Goal: Task Accomplishment & Management: Complete application form

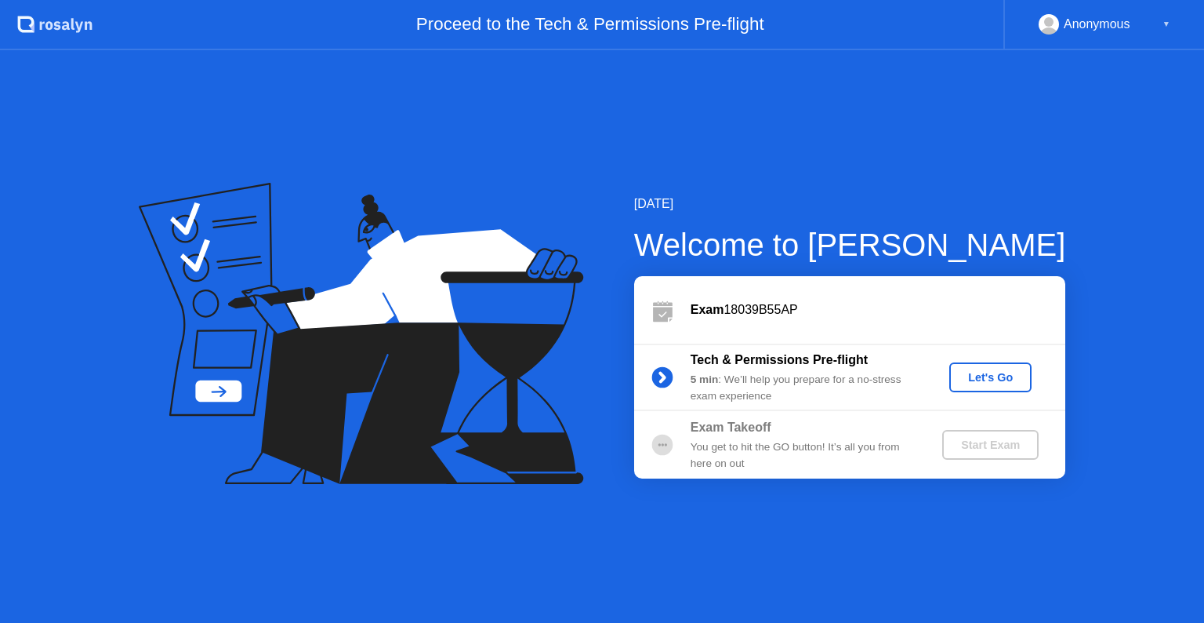
click at [971, 380] on div "Let's Go" at bounding box center [991, 377] width 149 height 30
click at [971, 380] on div "Let's Go" at bounding box center [991, 377] width 70 height 13
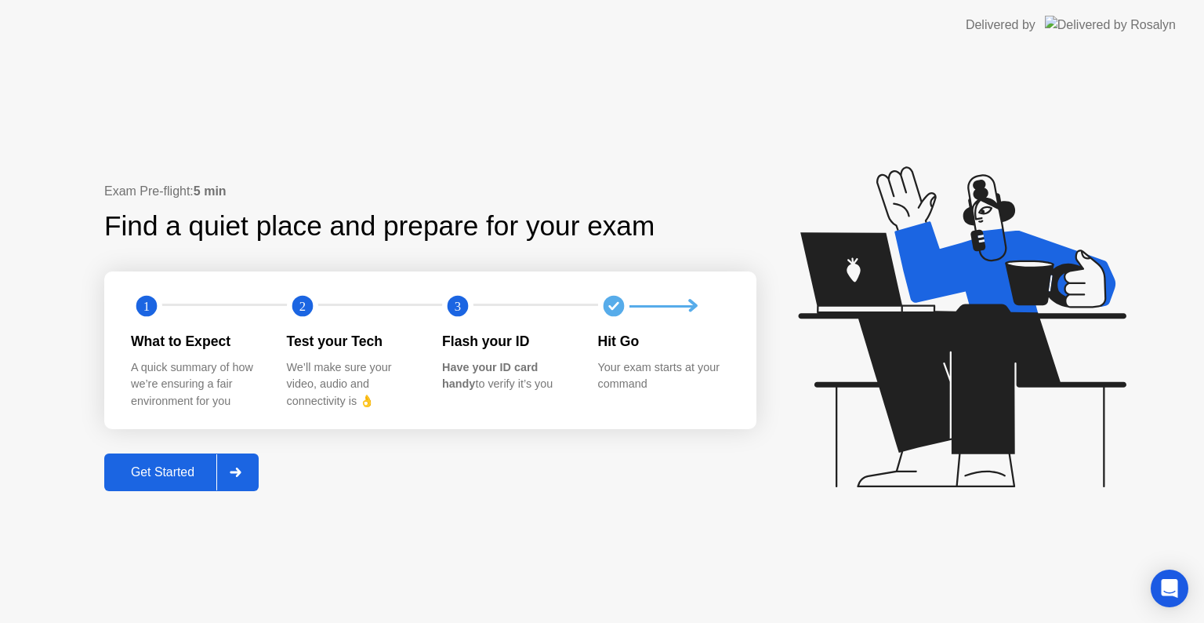
click at [140, 479] on div "Get Started" at bounding box center [162, 472] width 107 height 14
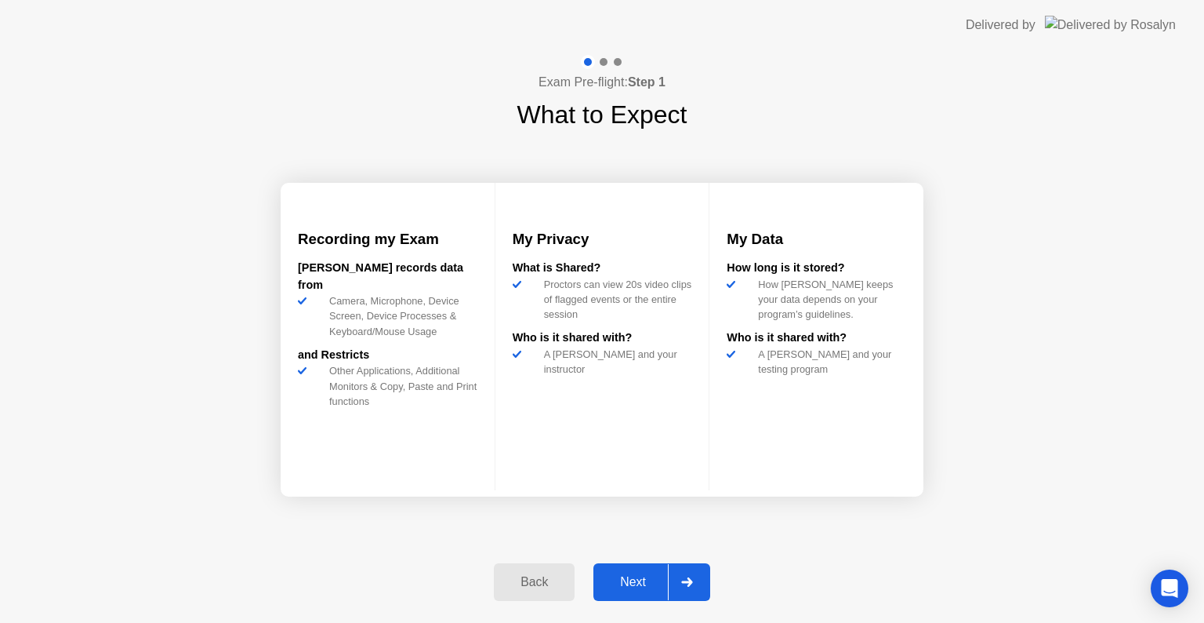
click at [612, 576] on div "Next" at bounding box center [633, 582] width 70 height 14
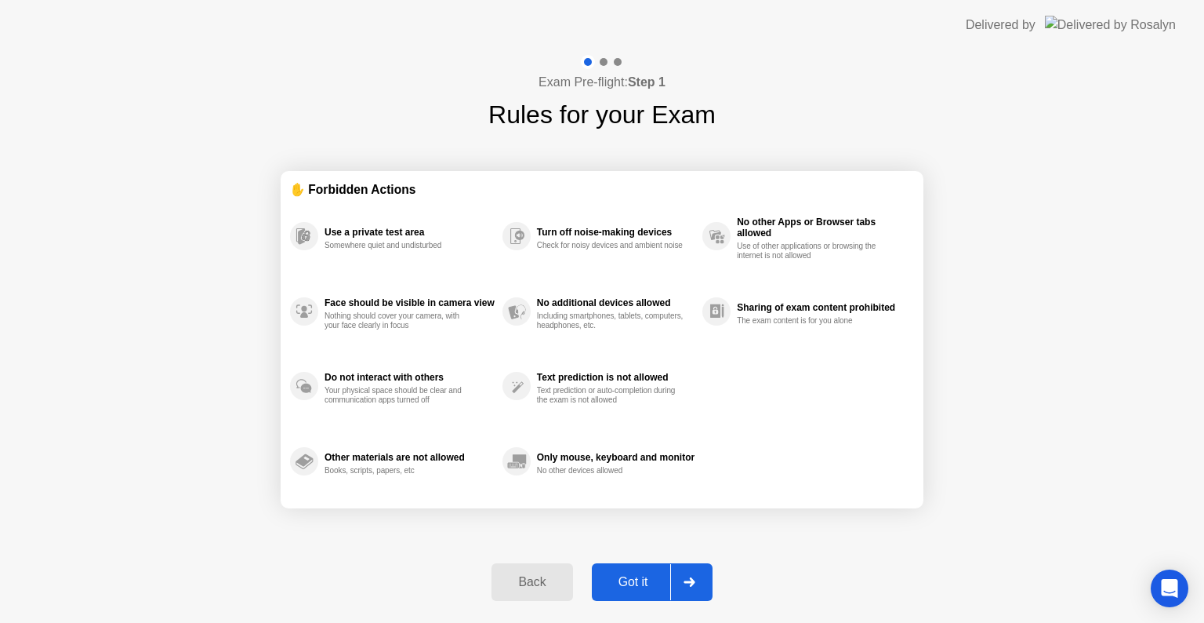
click at [612, 576] on div "Got it" at bounding box center [634, 582] width 74 height 14
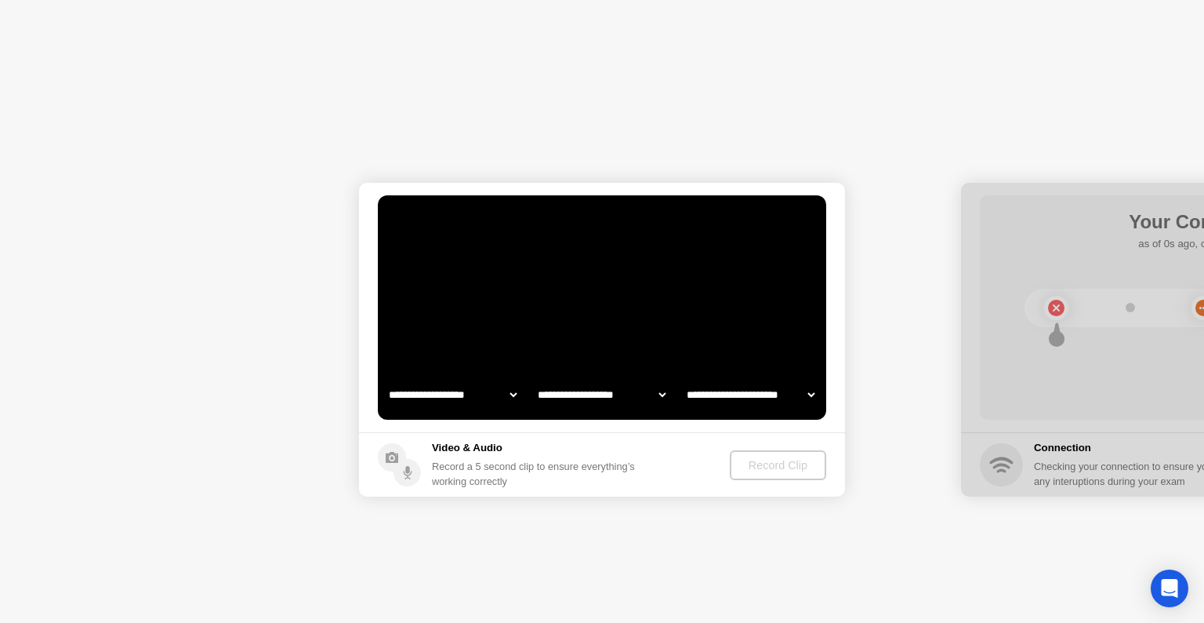
select select "**********"
select select "*******"
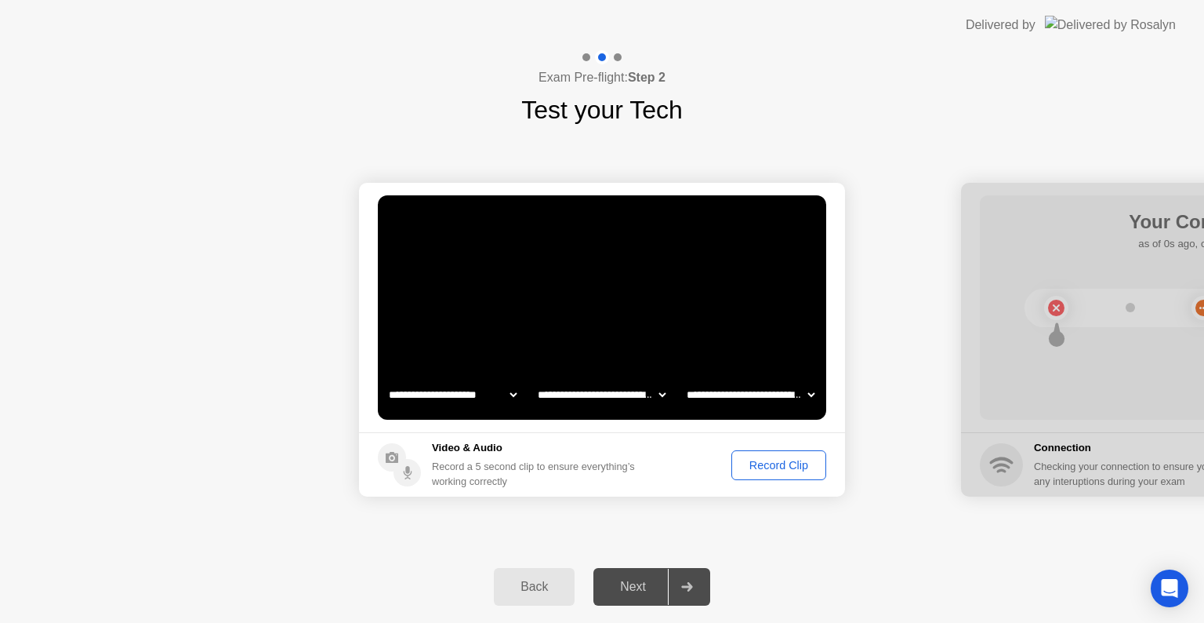
click at [790, 466] on div "Record Clip" at bounding box center [779, 465] width 84 height 13
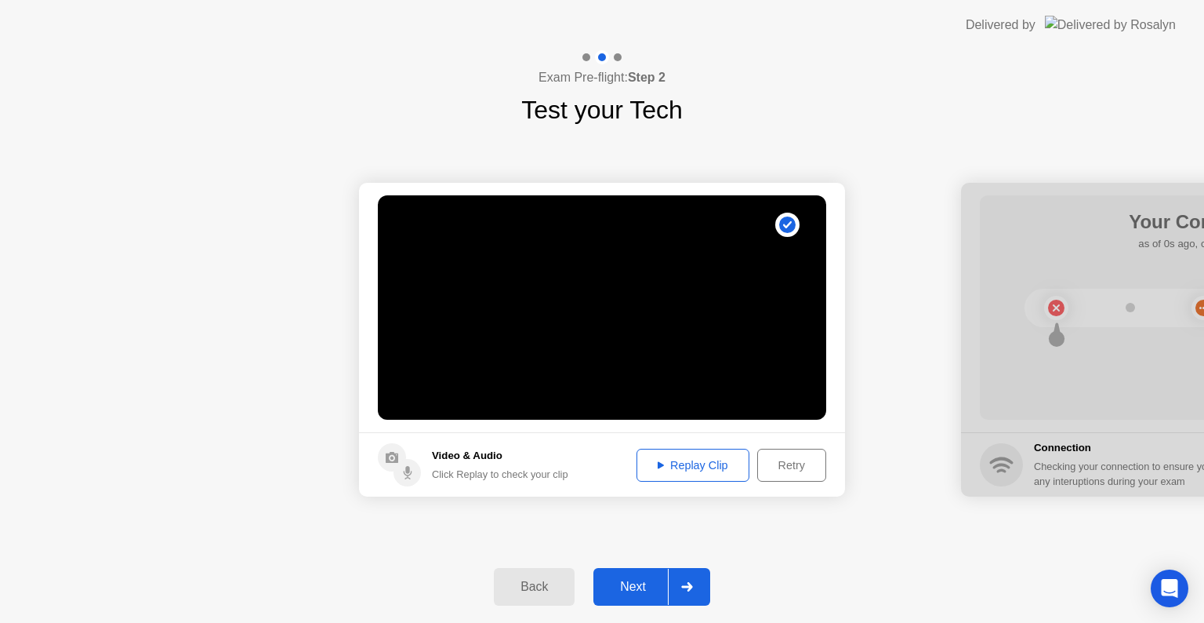
click at [812, 467] on div "Retry" at bounding box center [792, 465] width 58 height 13
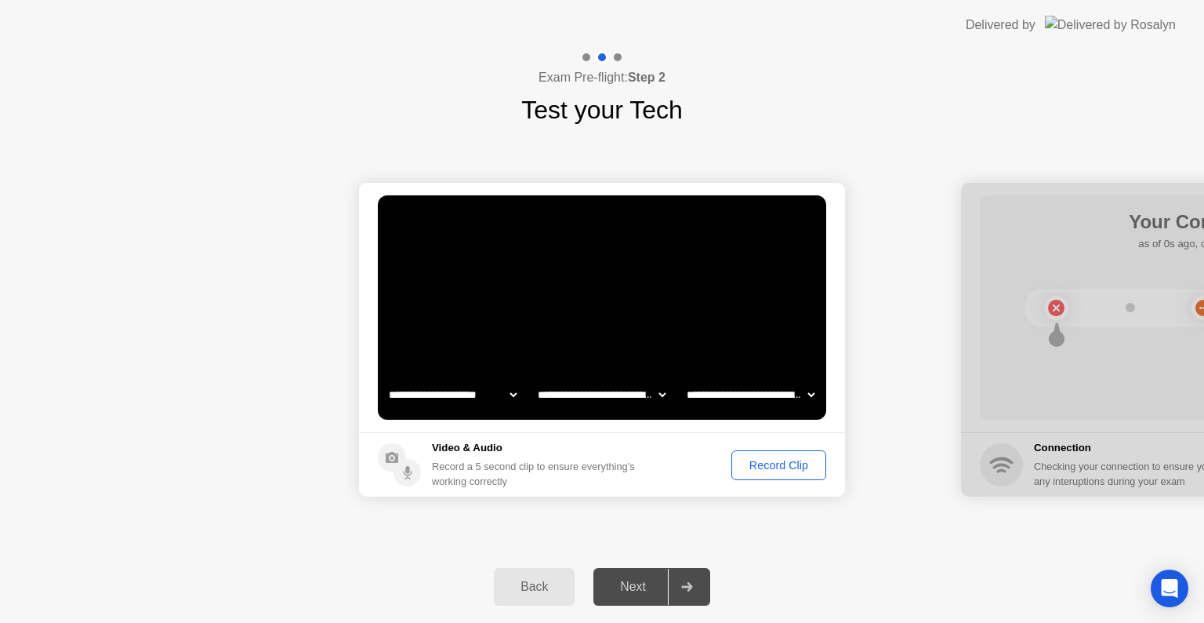
click at [812, 467] on div "Record Clip" at bounding box center [779, 465] width 84 height 13
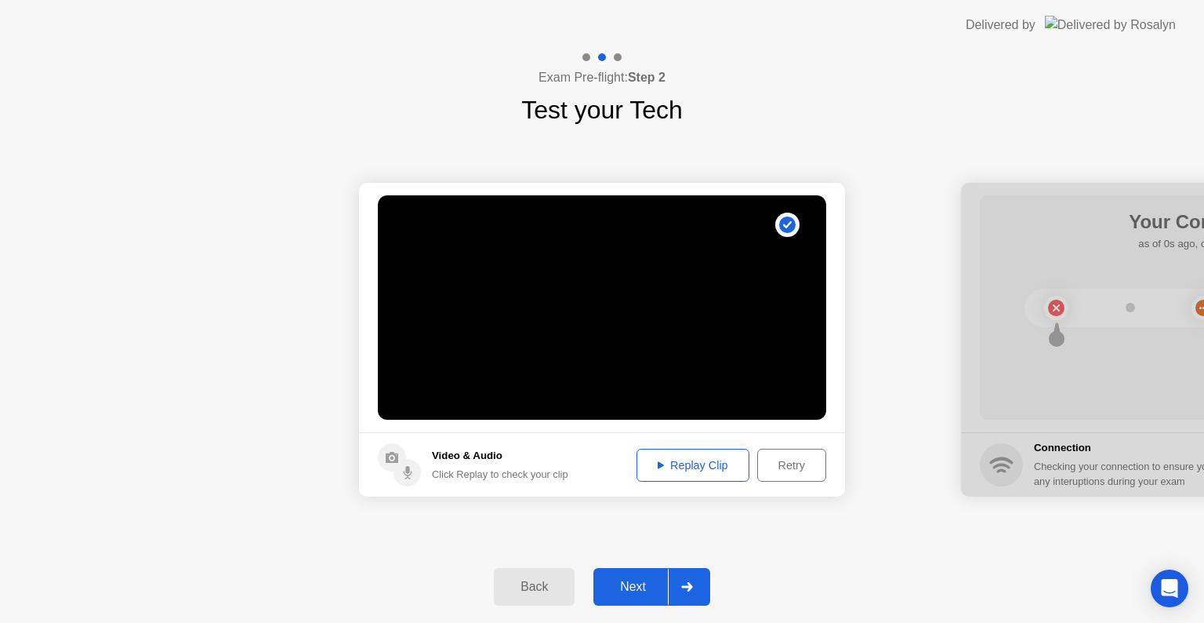
click at [610, 599] on button "Next" at bounding box center [652, 587] width 117 height 38
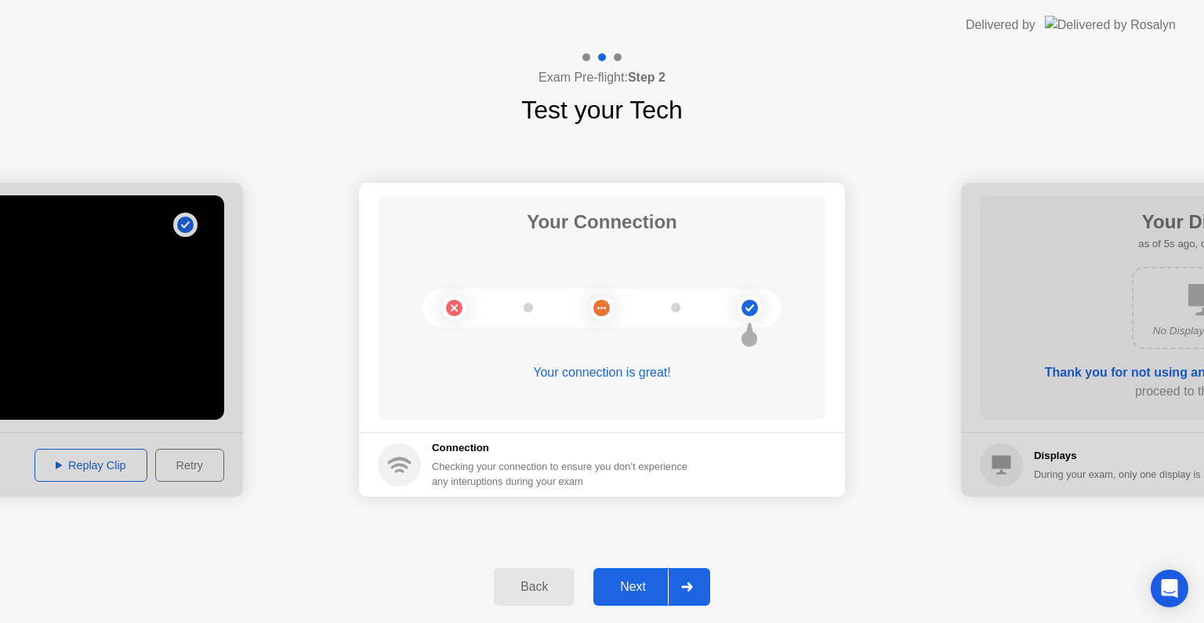
click at [638, 587] on div "Next" at bounding box center [633, 586] width 70 height 14
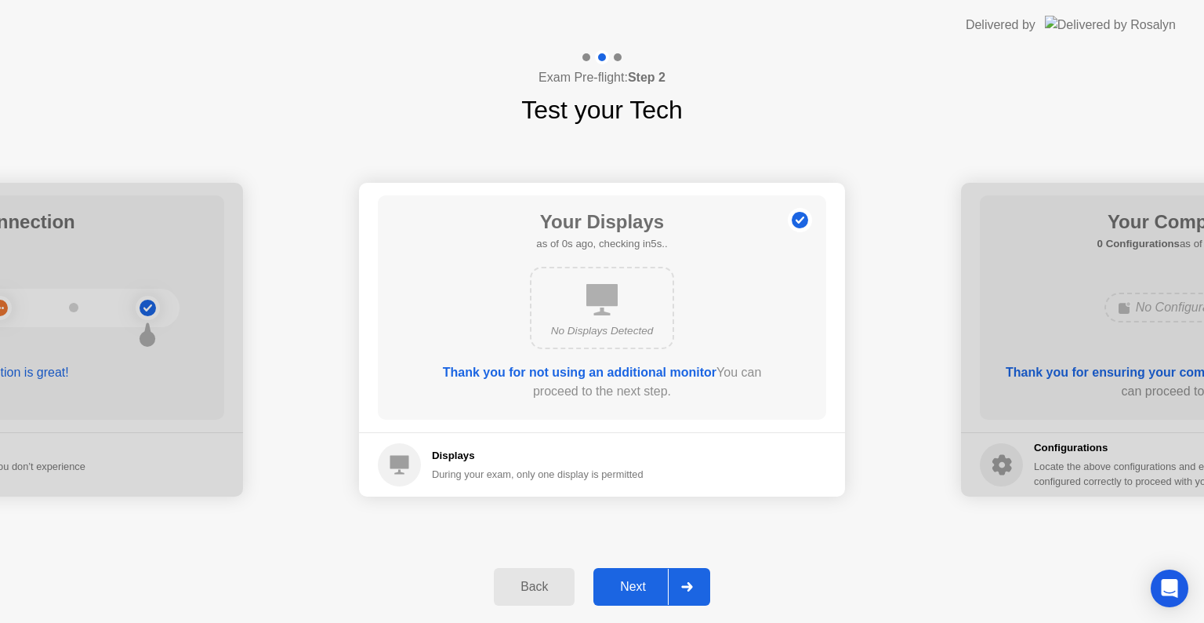
click at [638, 587] on div "Next" at bounding box center [633, 586] width 70 height 14
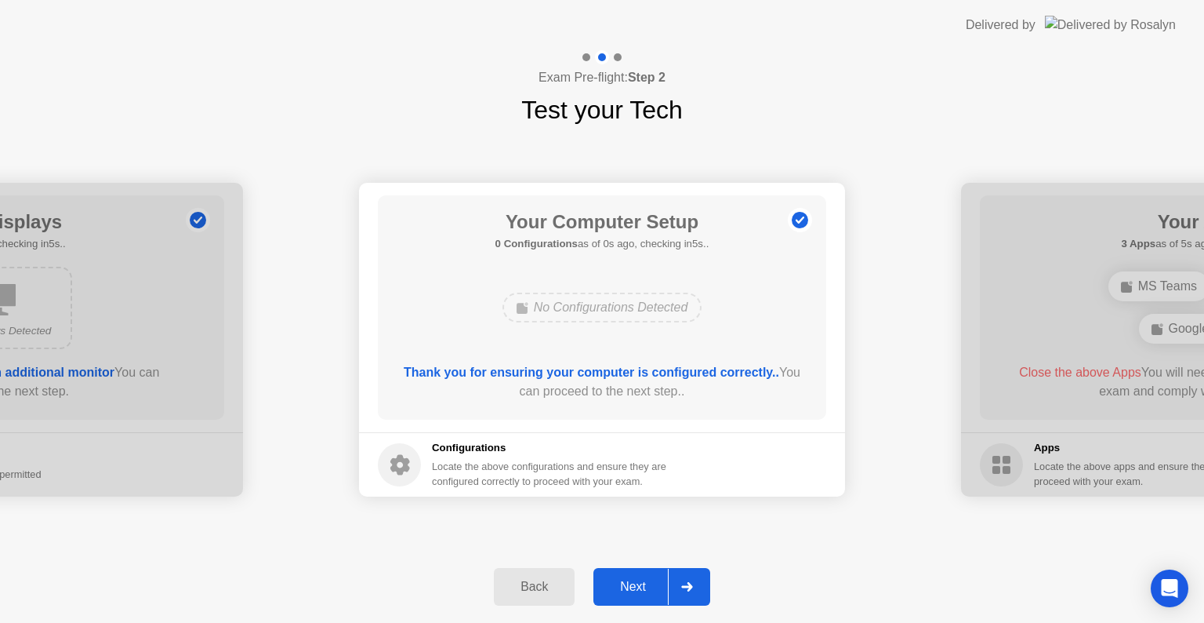
click at [638, 587] on div "Next" at bounding box center [633, 586] width 70 height 14
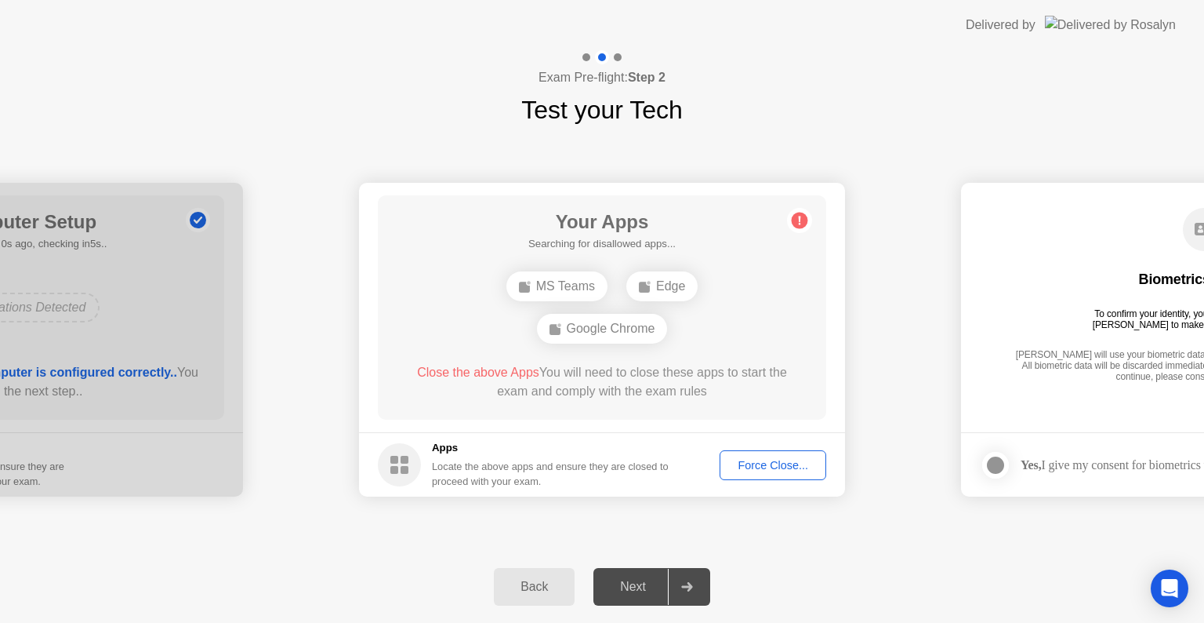
click at [789, 459] on div "Force Close..." at bounding box center [773, 465] width 96 height 13
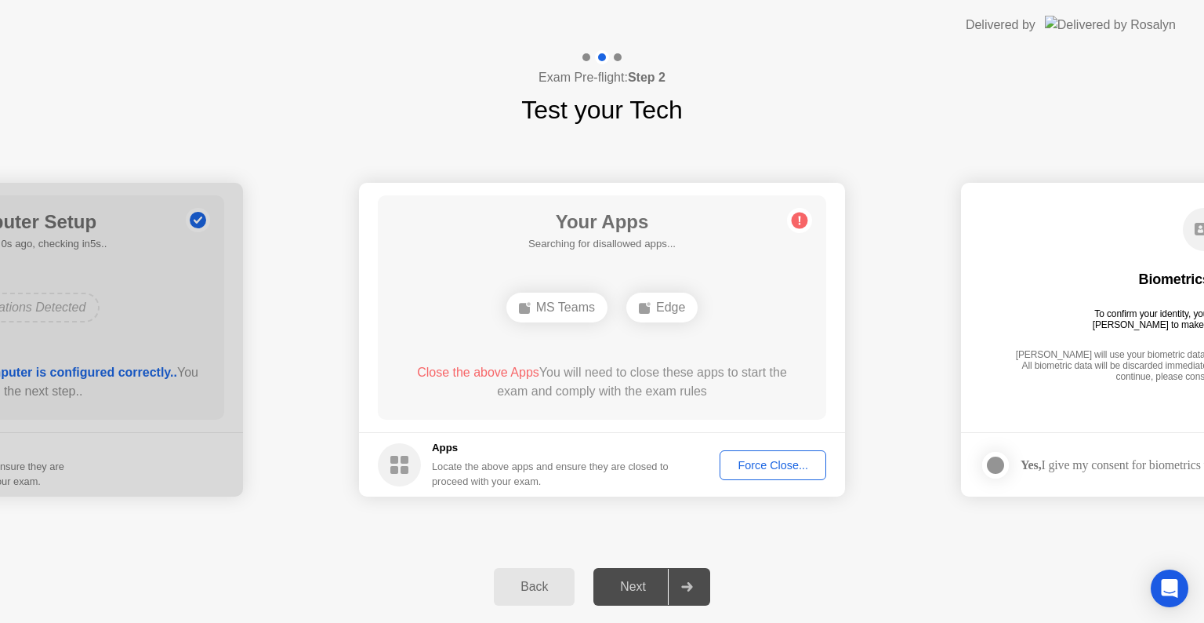
click at [816, 452] on button "Force Close..." at bounding box center [773, 465] width 107 height 30
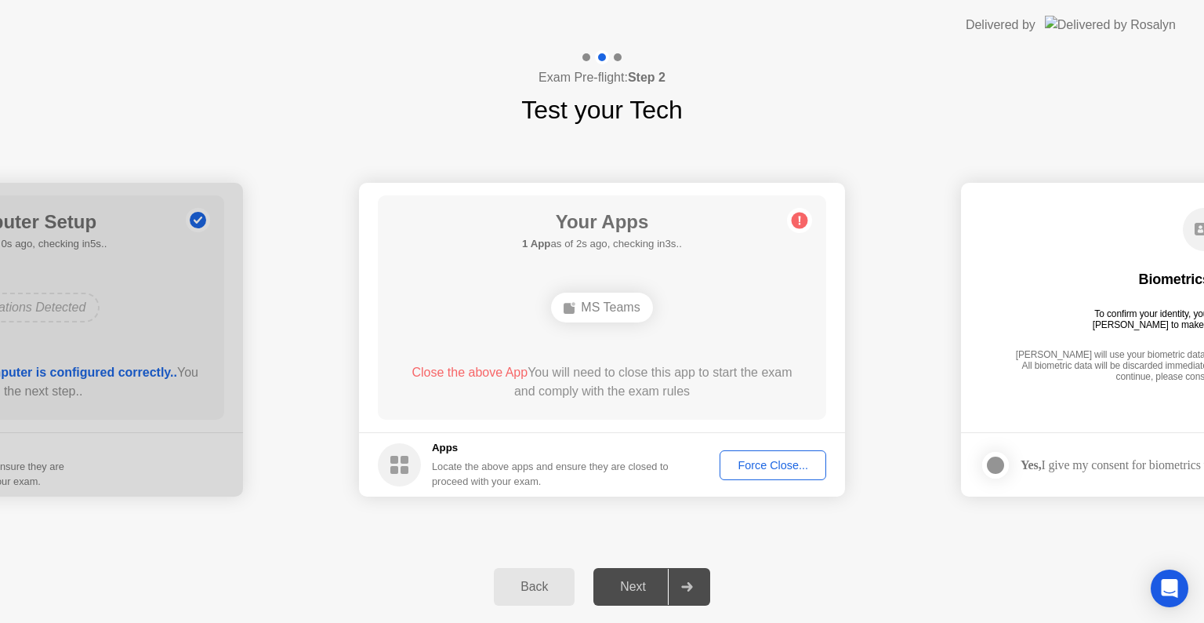
click at [763, 470] on div "Force Close..." at bounding box center [773, 465] width 96 height 13
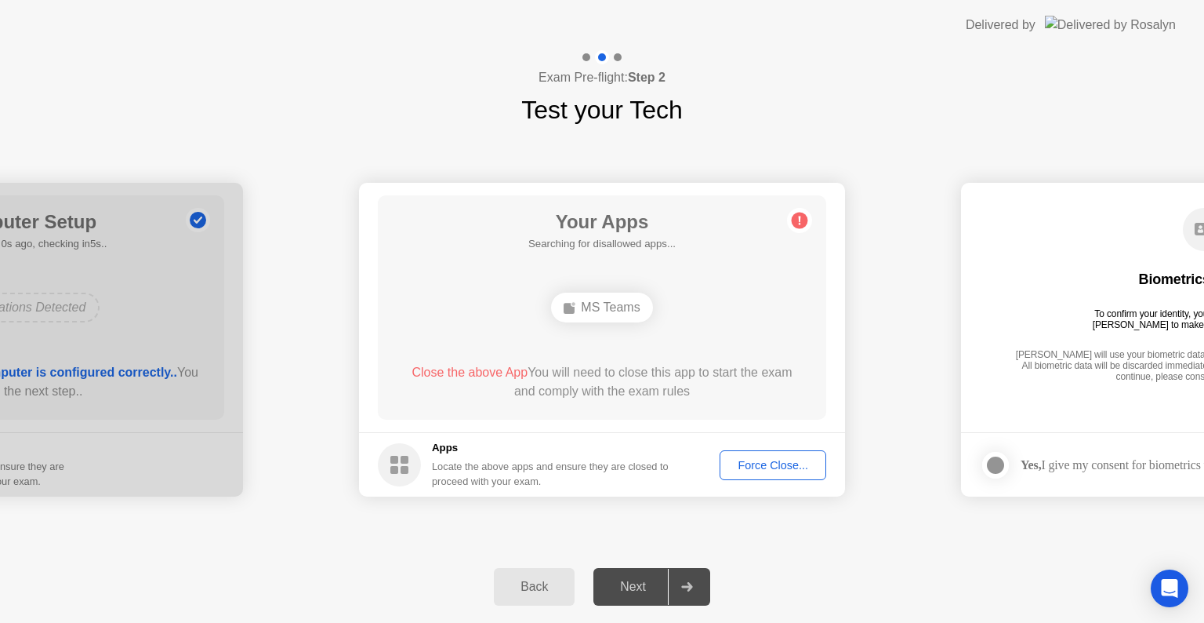
click at [773, 464] on div "Force Close..." at bounding box center [773, 465] width 96 height 13
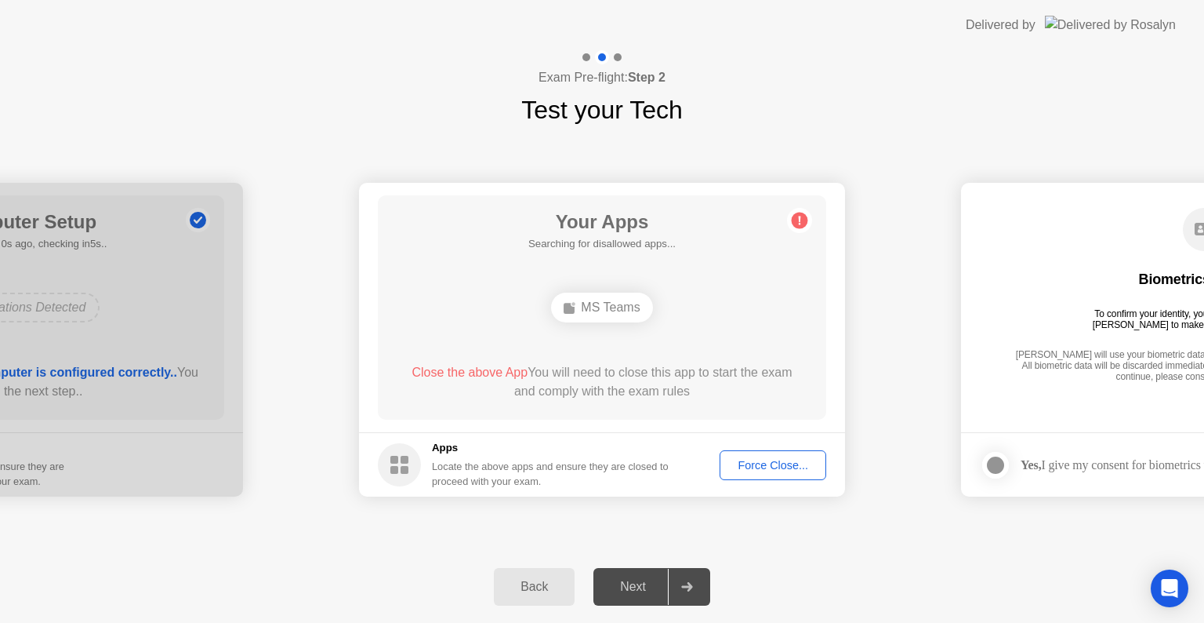
click at [761, 477] on button "Force Close..." at bounding box center [773, 465] width 107 height 30
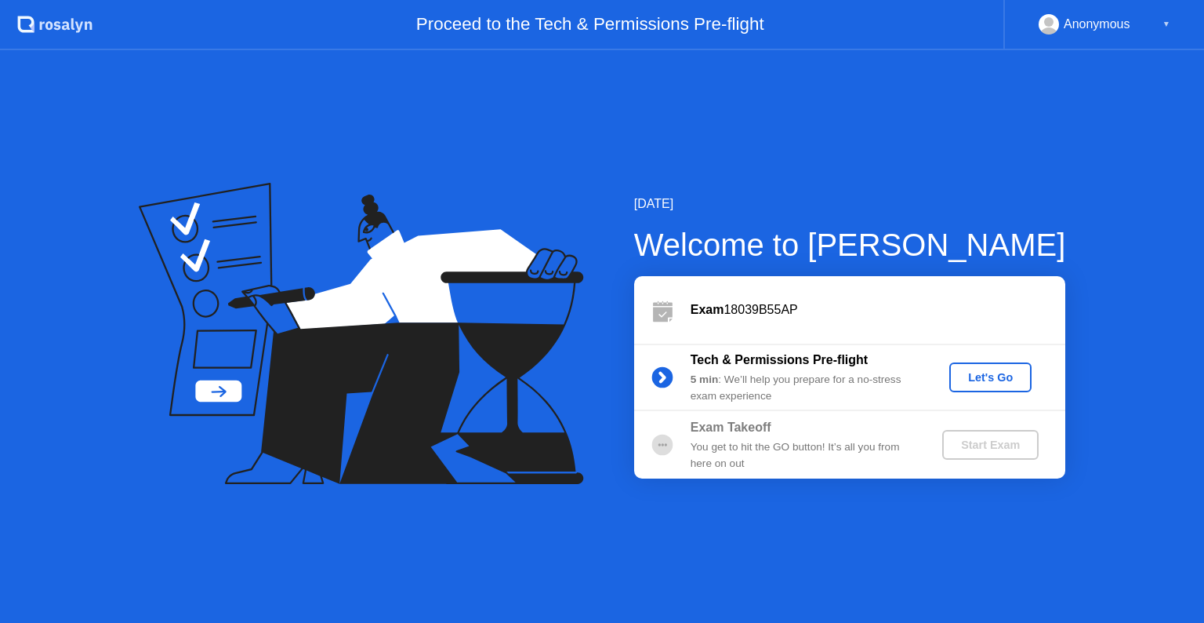
click at [998, 383] on div "Let's Go" at bounding box center [991, 377] width 70 height 13
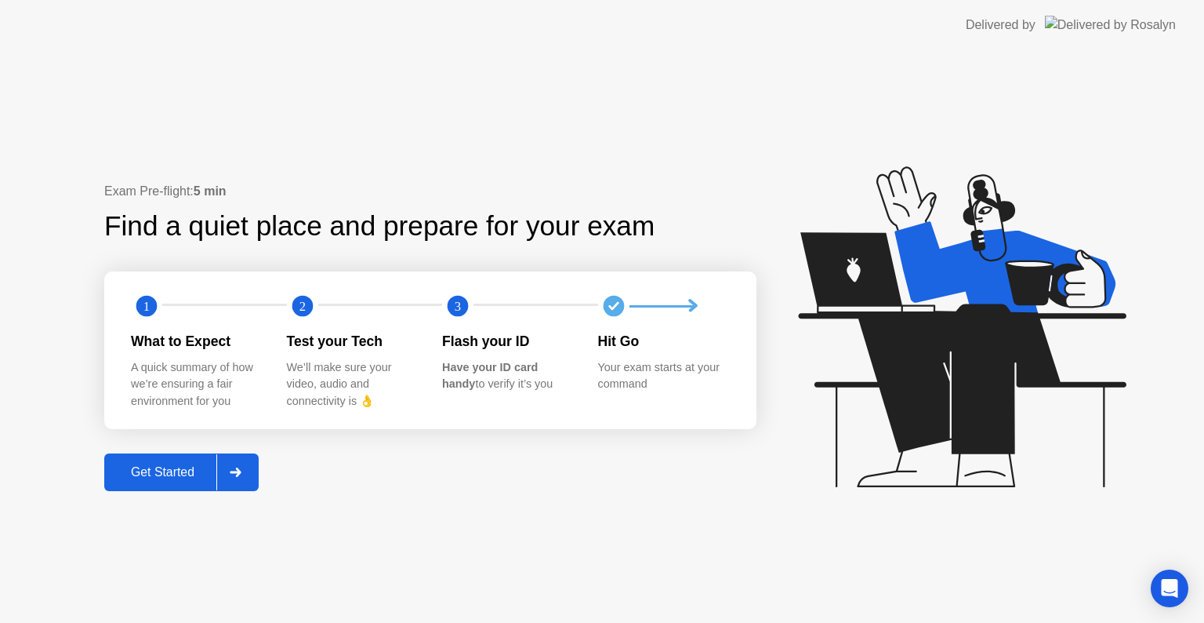
click at [153, 471] on div "Get Started" at bounding box center [162, 472] width 107 height 14
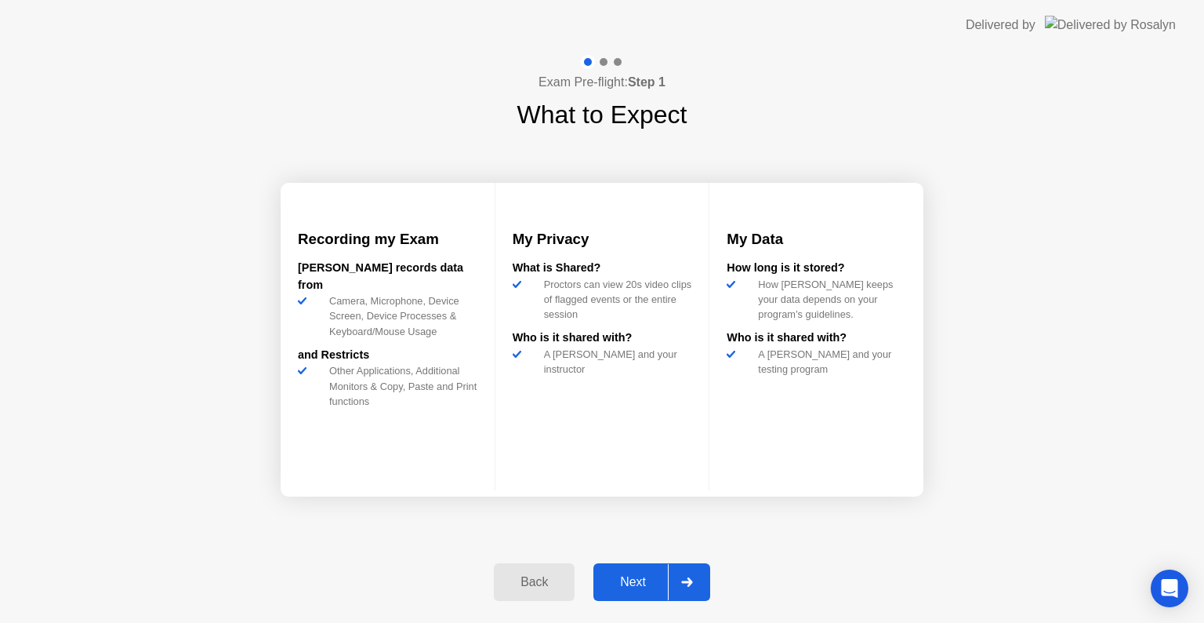
click at [623, 581] on div "Next" at bounding box center [633, 582] width 70 height 14
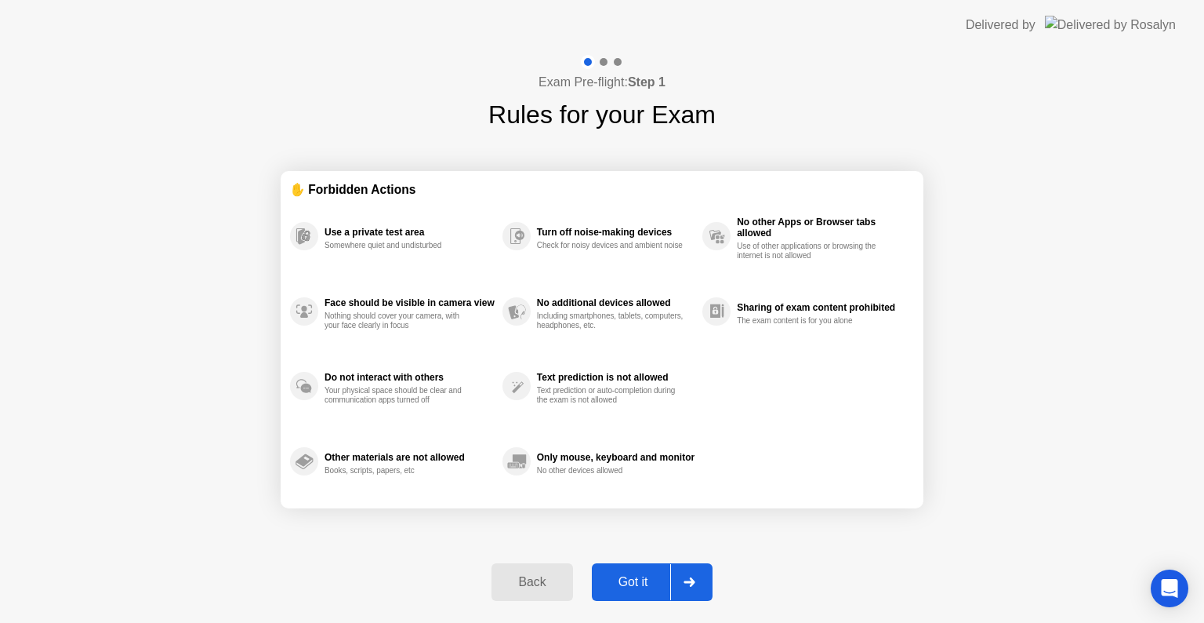
click at [623, 581] on div "Got it" at bounding box center [634, 582] width 74 height 14
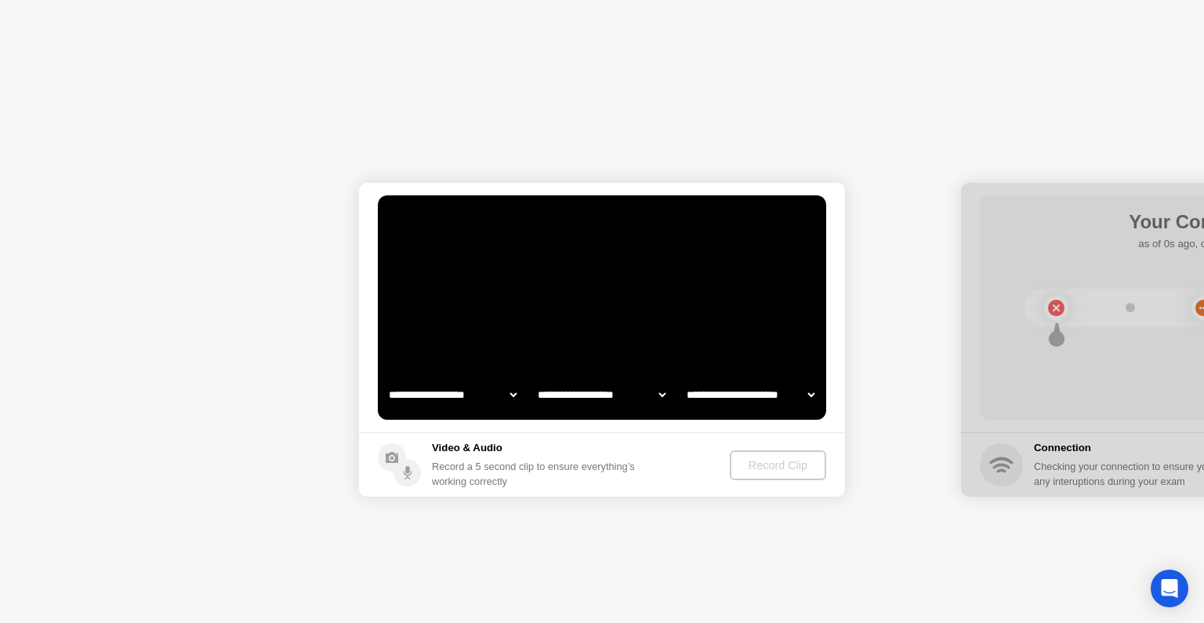
select select "**********"
select select "*******"
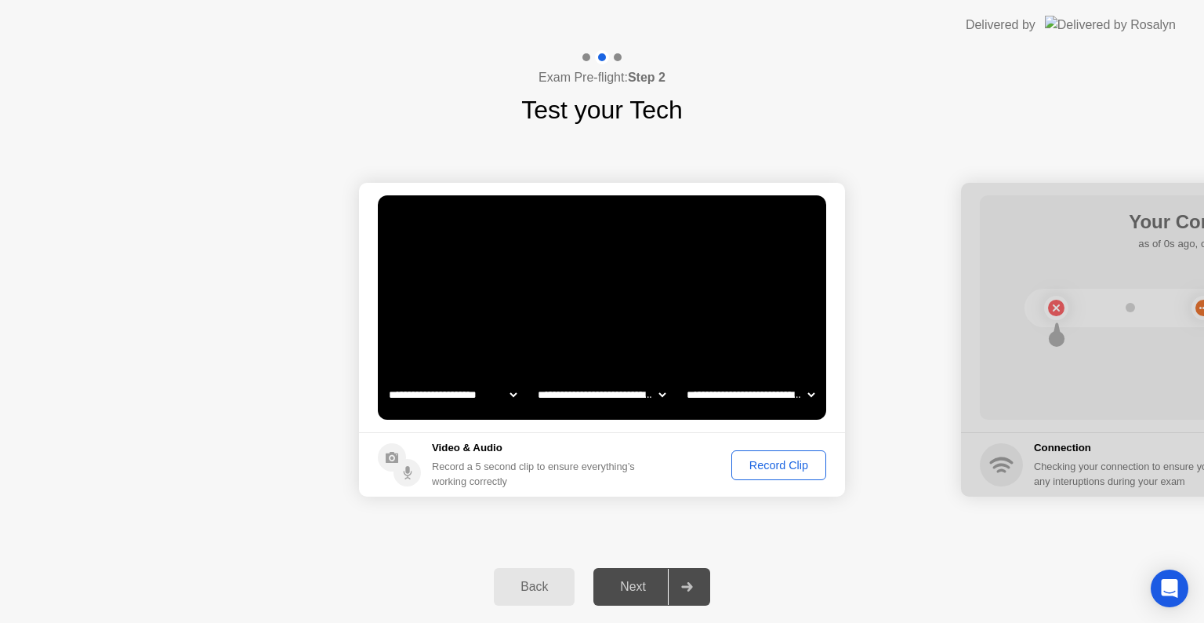
click at [787, 464] on div "Record Clip" at bounding box center [779, 465] width 84 height 13
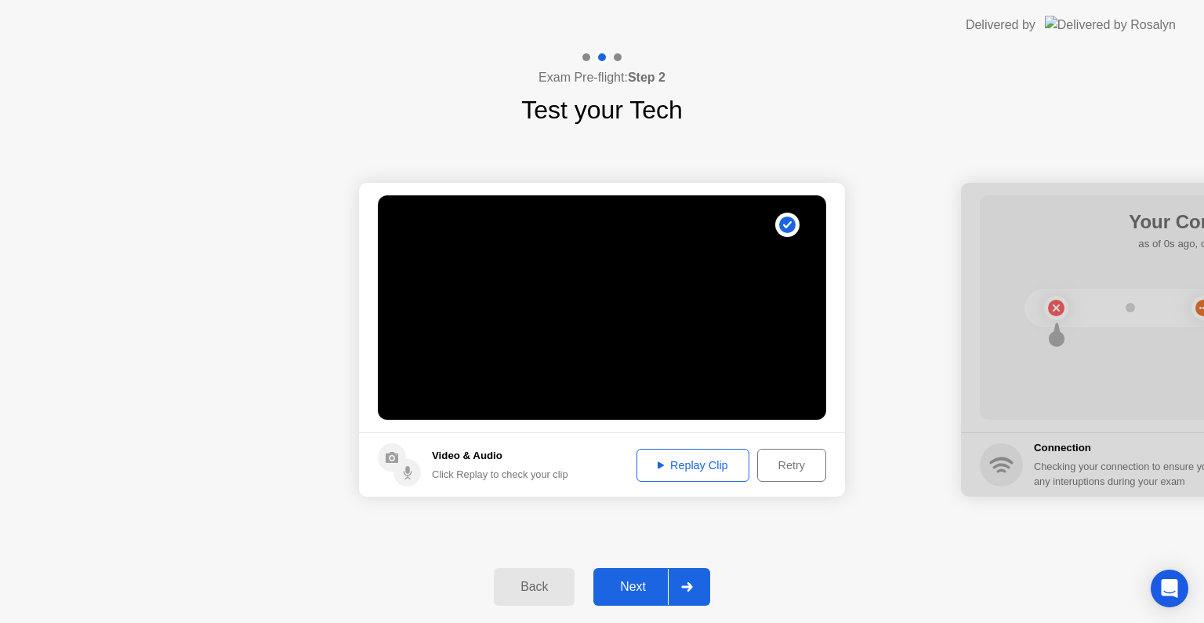
click at [812, 467] on div "Retry" at bounding box center [792, 465] width 58 height 13
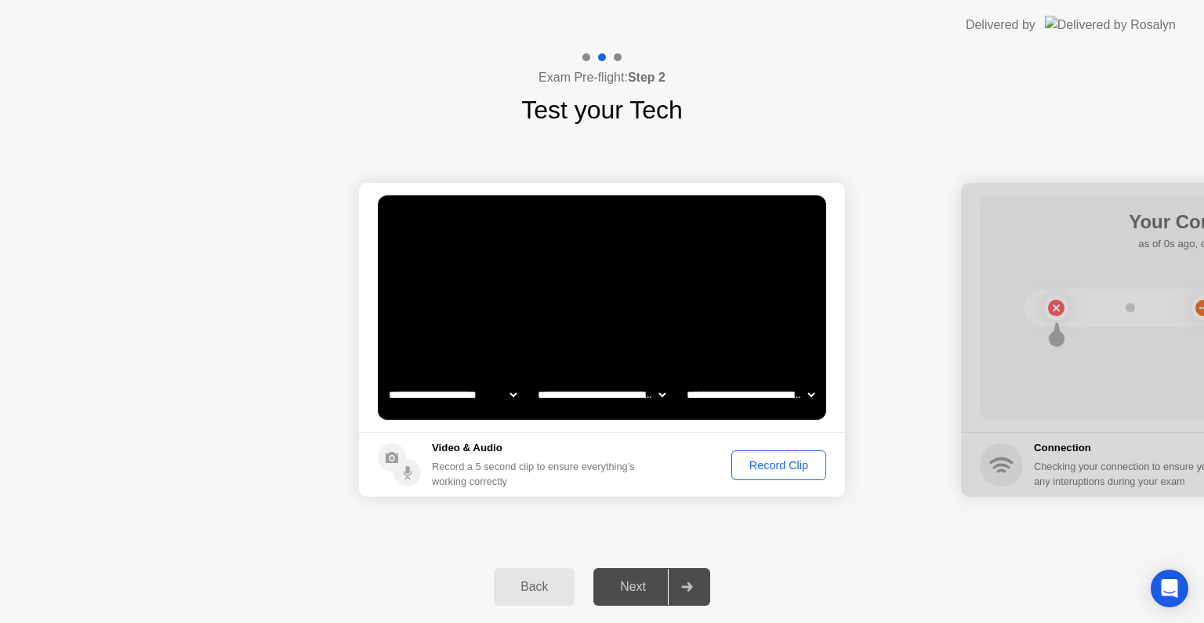
click at [797, 467] on div "Record Clip" at bounding box center [779, 465] width 84 height 13
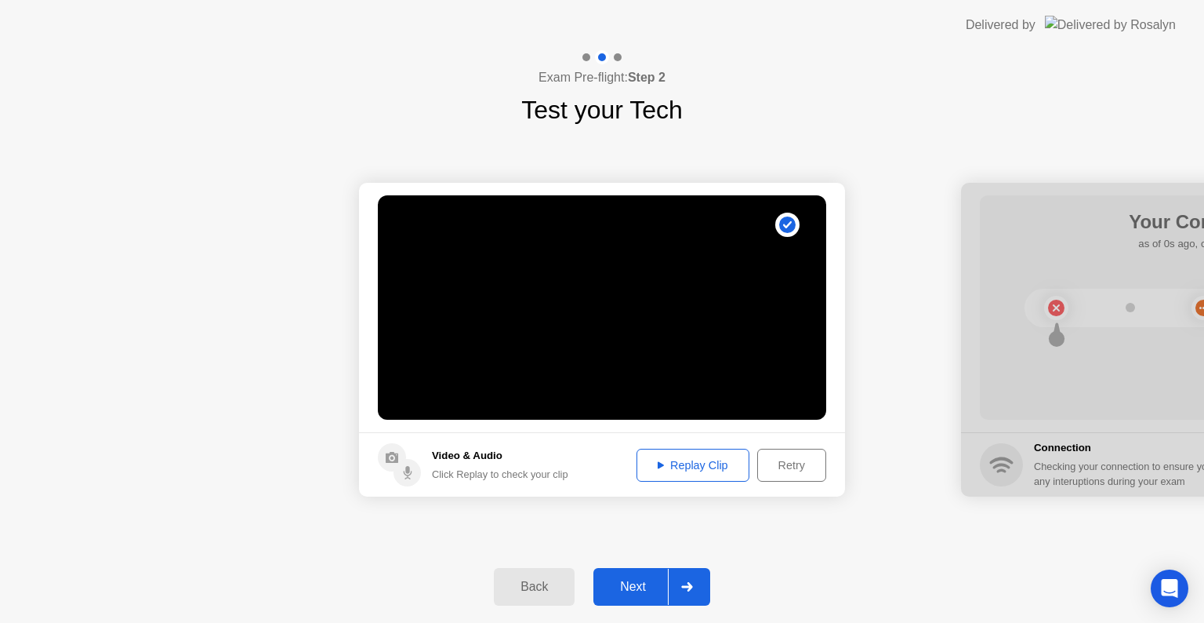
click at [623, 586] on div "Next" at bounding box center [633, 586] width 70 height 14
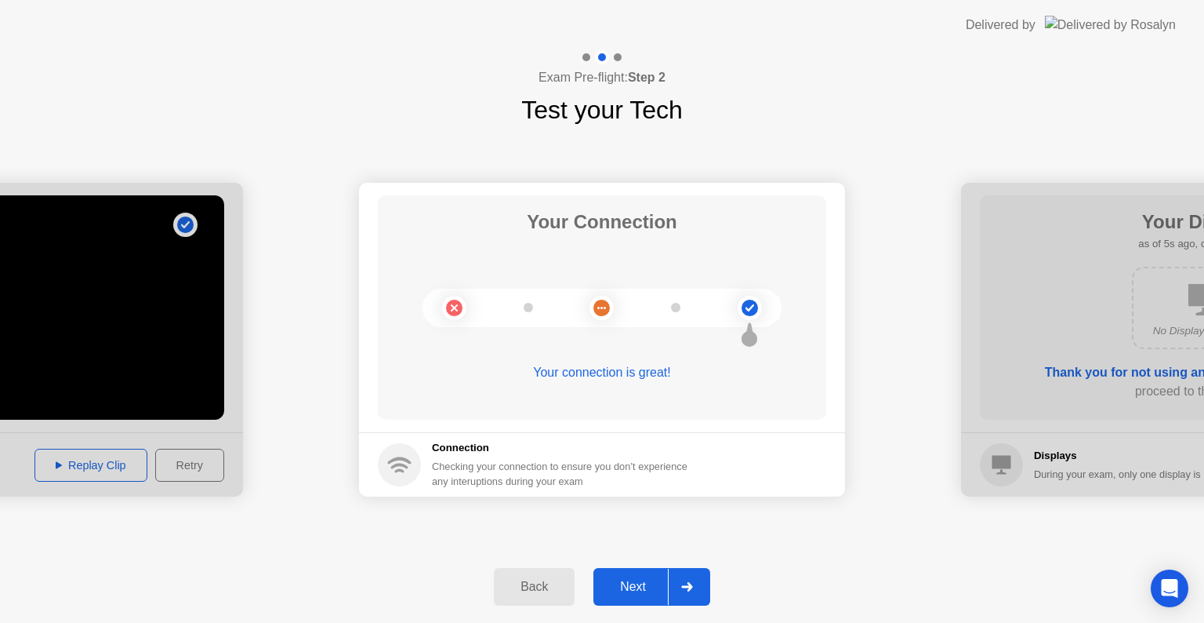
click at [633, 590] on div "Next" at bounding box center [633, 586] width 70 height 14
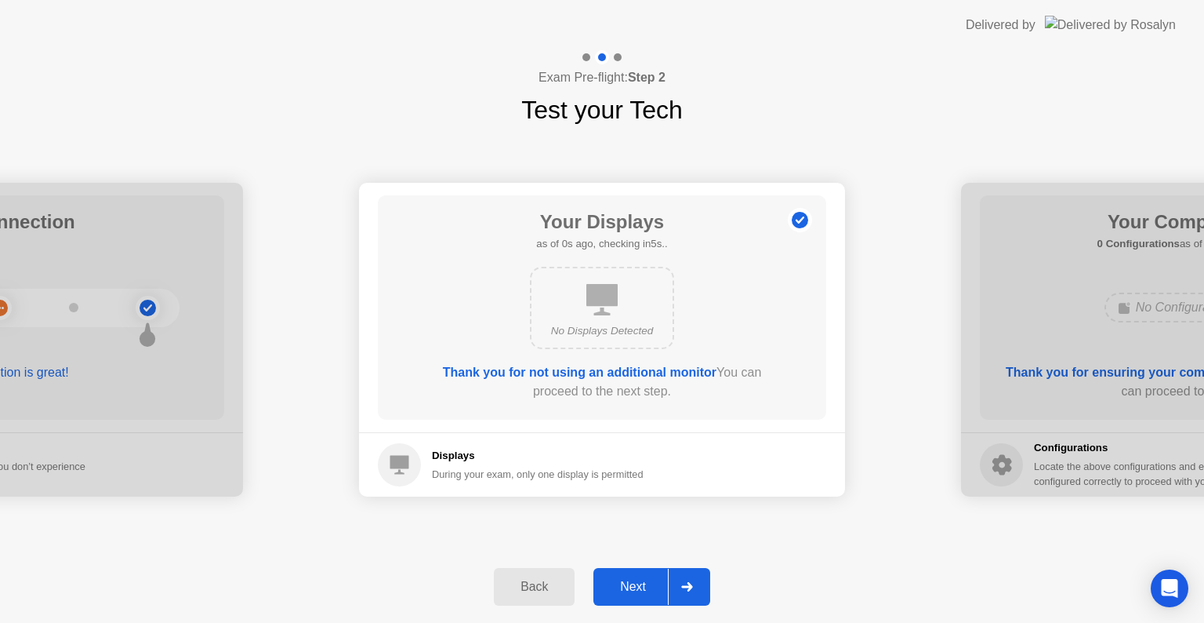
click at [633, 590] on div "Next" at bounding box center [633, 586] width 70 height 14
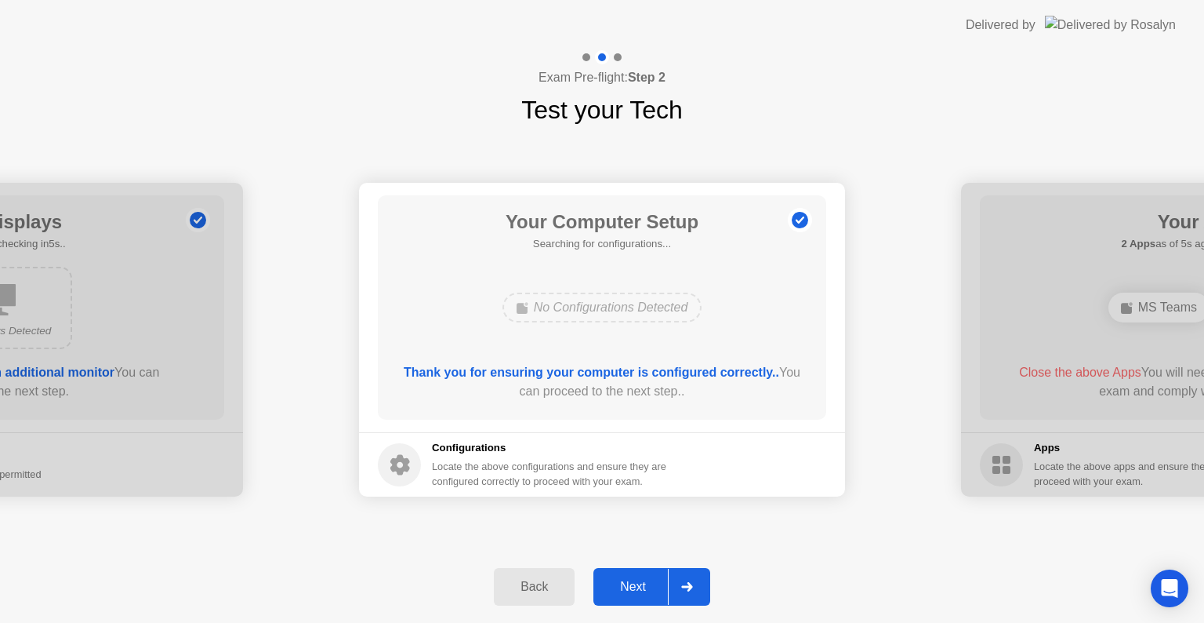
click at [633, 590] on div "Next" at bounding box center [633, 586] width 70 height 14
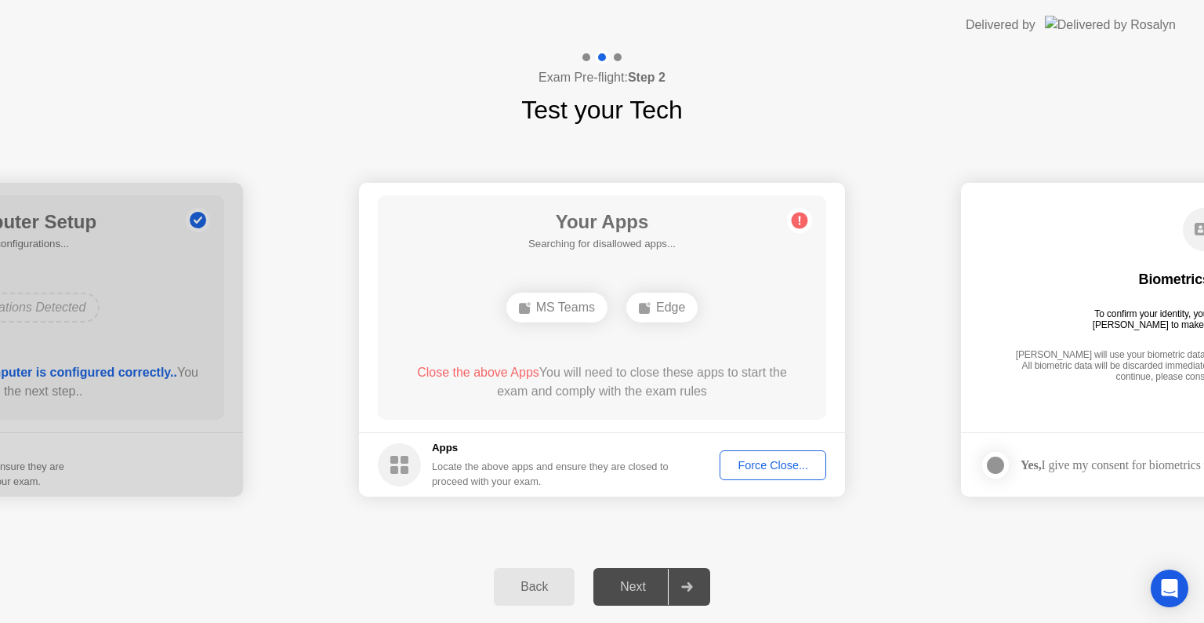
click at [633, 590] on div "Next" at bounding box center [633, 586] width 70 height 14
click at [756, 464] on div "Force Close..." at bounding box center [773, 465] width 96 height 13
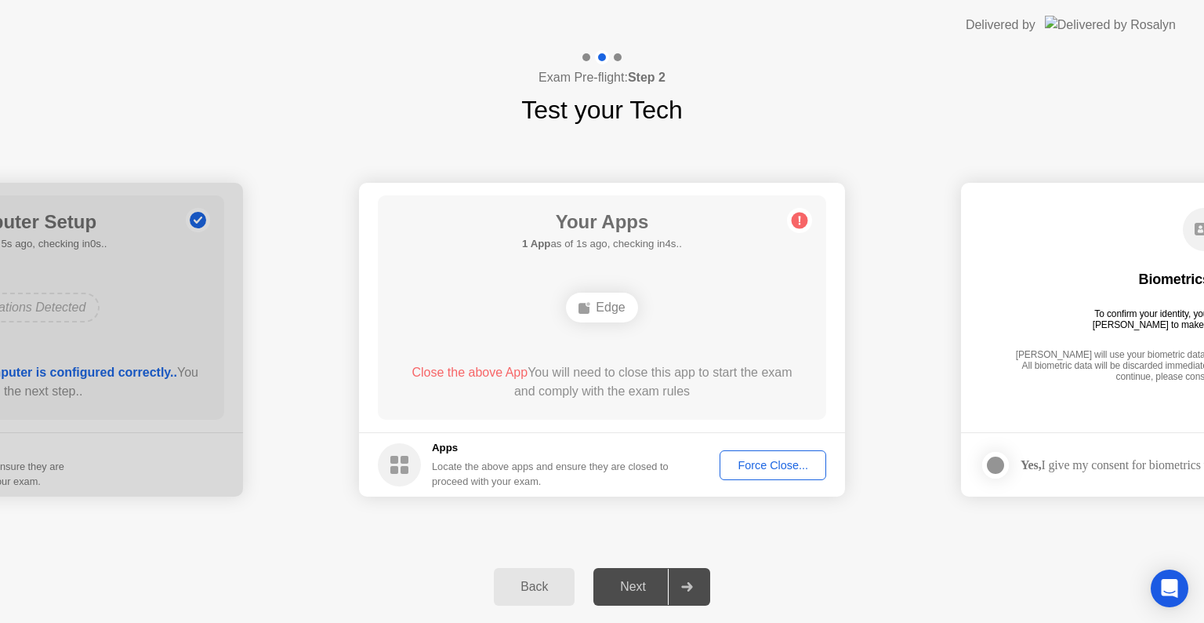
click at [775, 467] on div "Force Close..." at bounding box center [773, 465] width 96 height 13
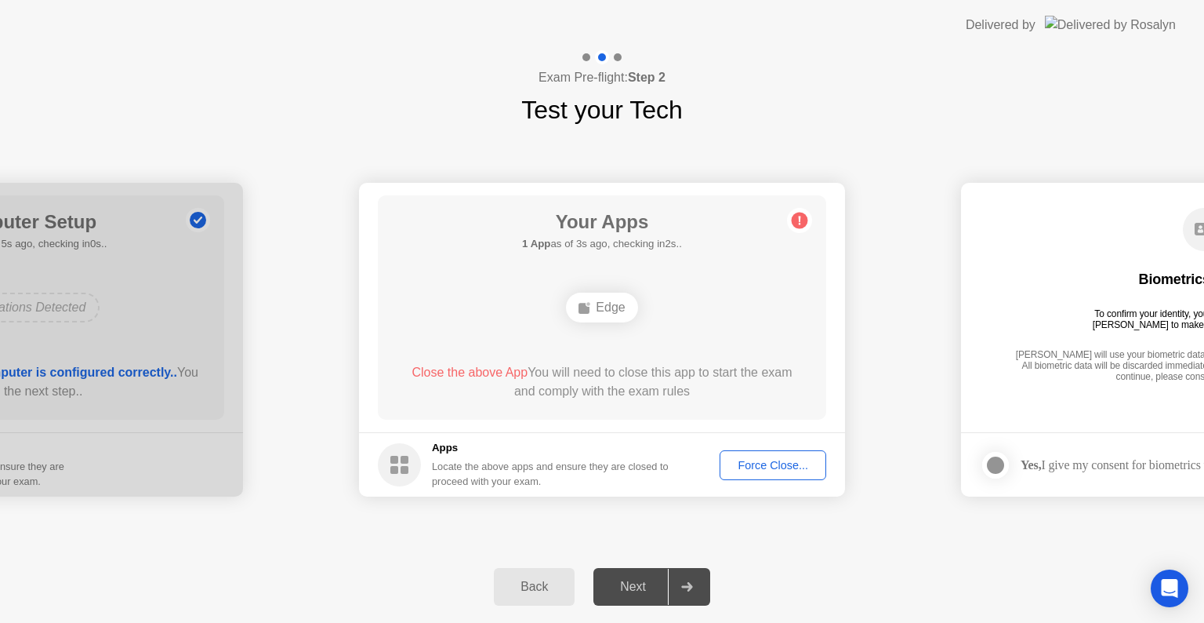
click at [783, 463] on div "Force Close..." at bounding box center [773, 465] width 96 height 13
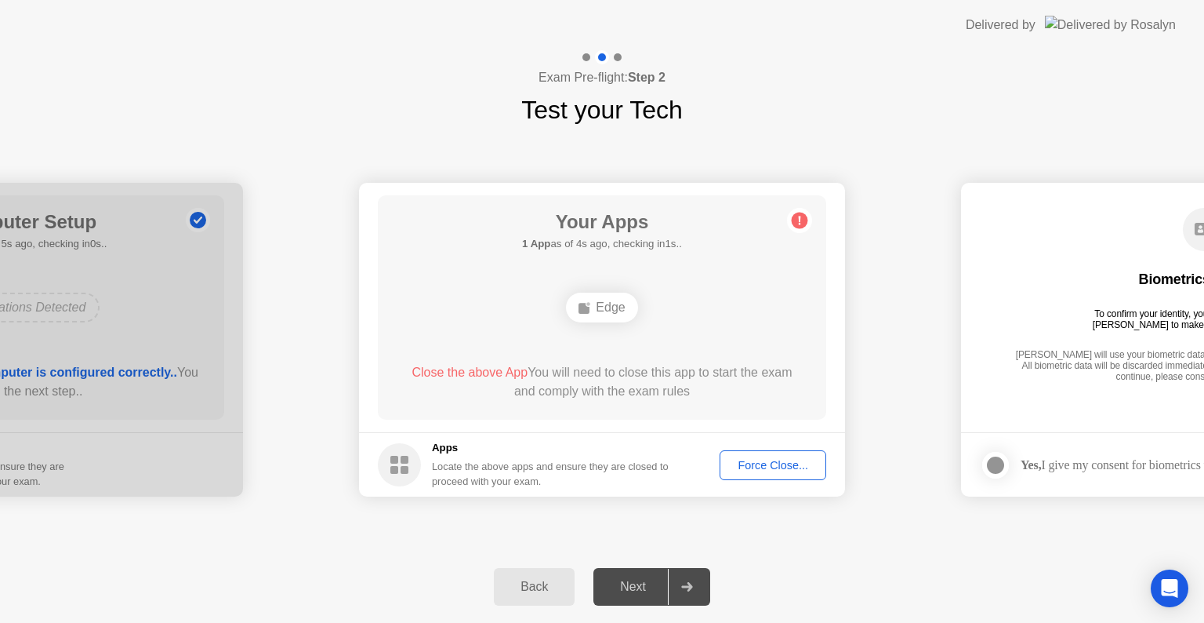
click at [764, 463] on div "Force Close..." at bounding box center [773, 465] width 96 height 13
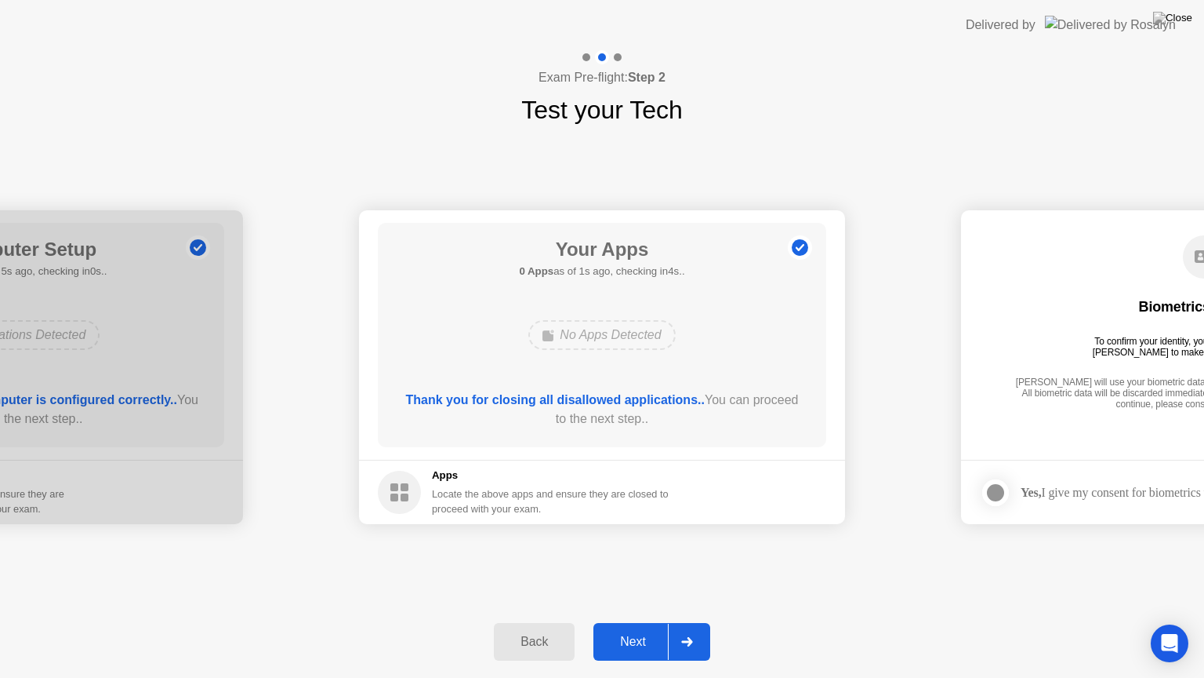
click at [627, 622] on div "Next" at bounding box center [633, 641] width 70 height 14
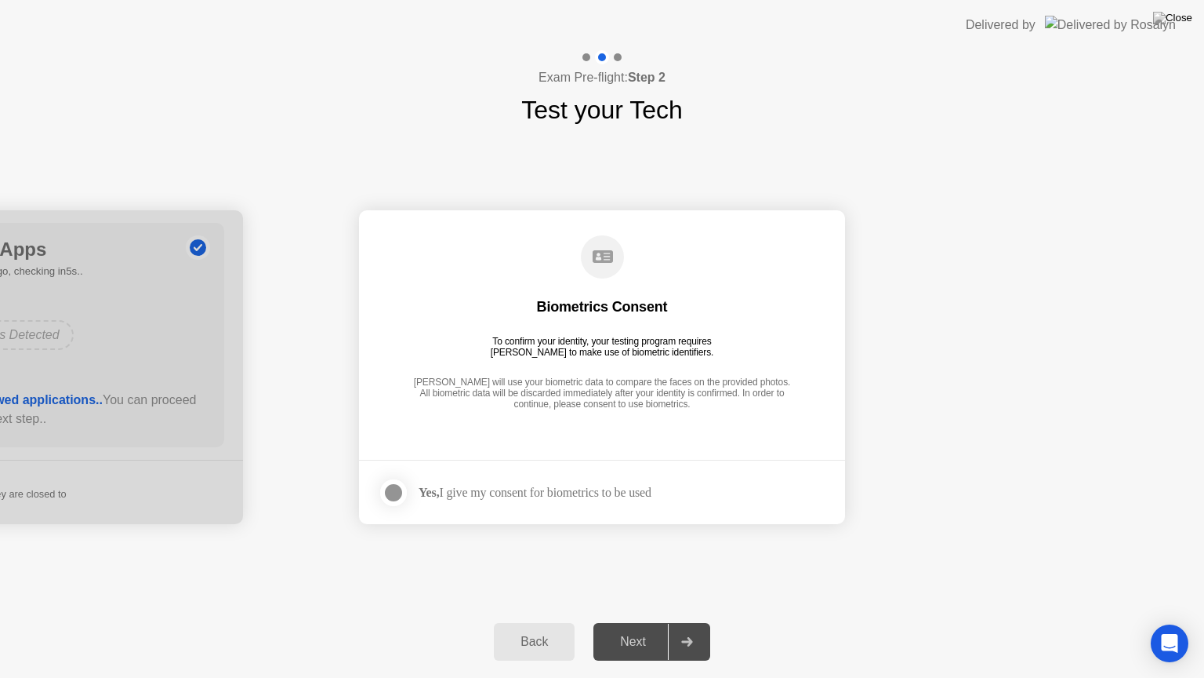
click at [400, 492] on div at bounding box center [393, 492] width 19 height 19
click at [617, 622] on div "Next" at bounding box center [633, 641] width 70 height 14
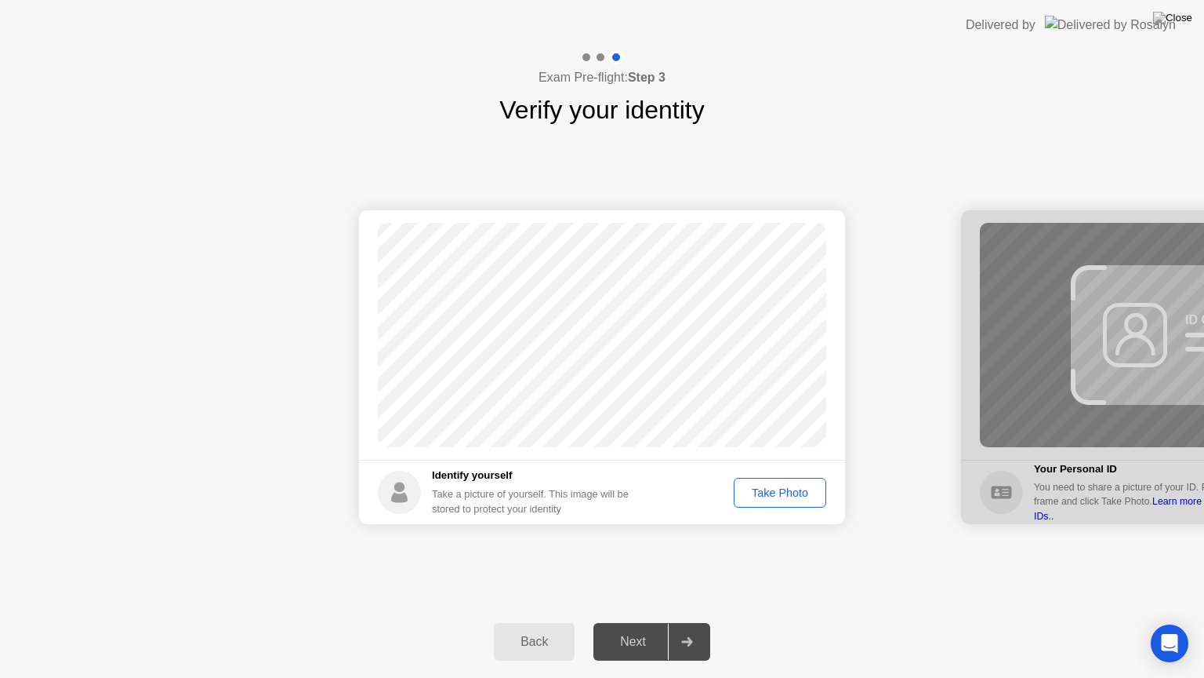
click at [789, 490] on div "Take Photo" at bounding box center [780, 492] width 82 height 13
click at [641, 622] on div "Next" at bounding box center [633, 641] width 70 height 14
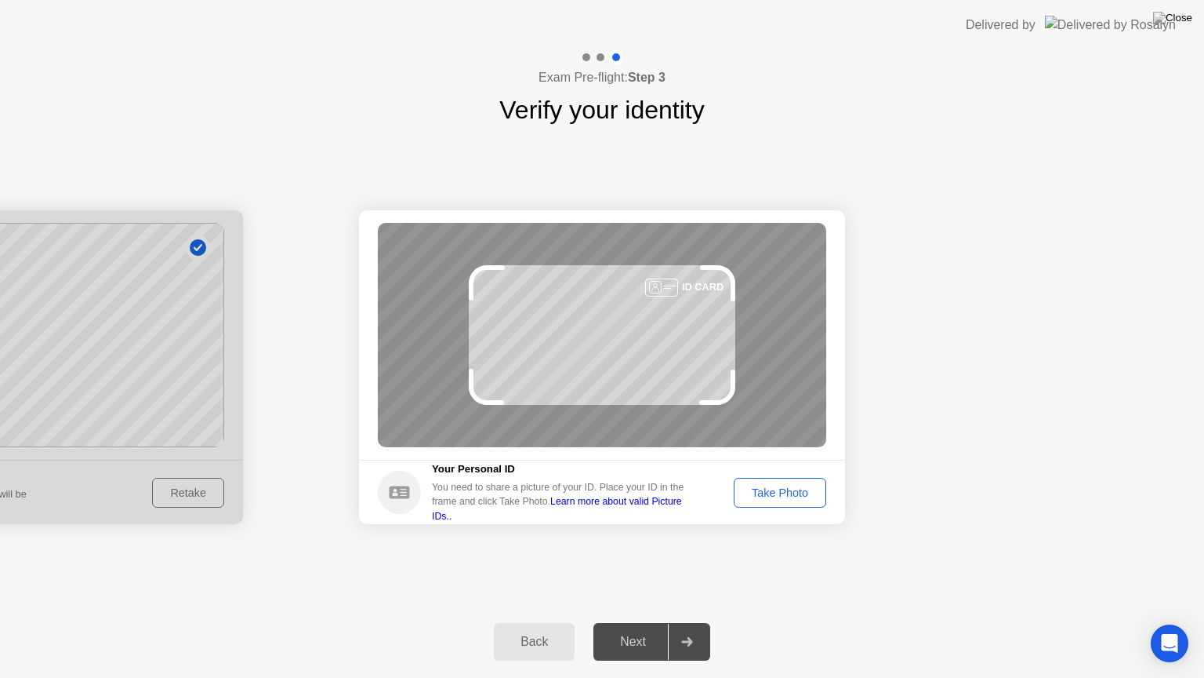
click at [638, 622] on div "Next" at bounding box center [633, 641] width 70 height 14
click at [758, 478] on button "Take Photo" at bounding box center [780, 493] width 93 height 30
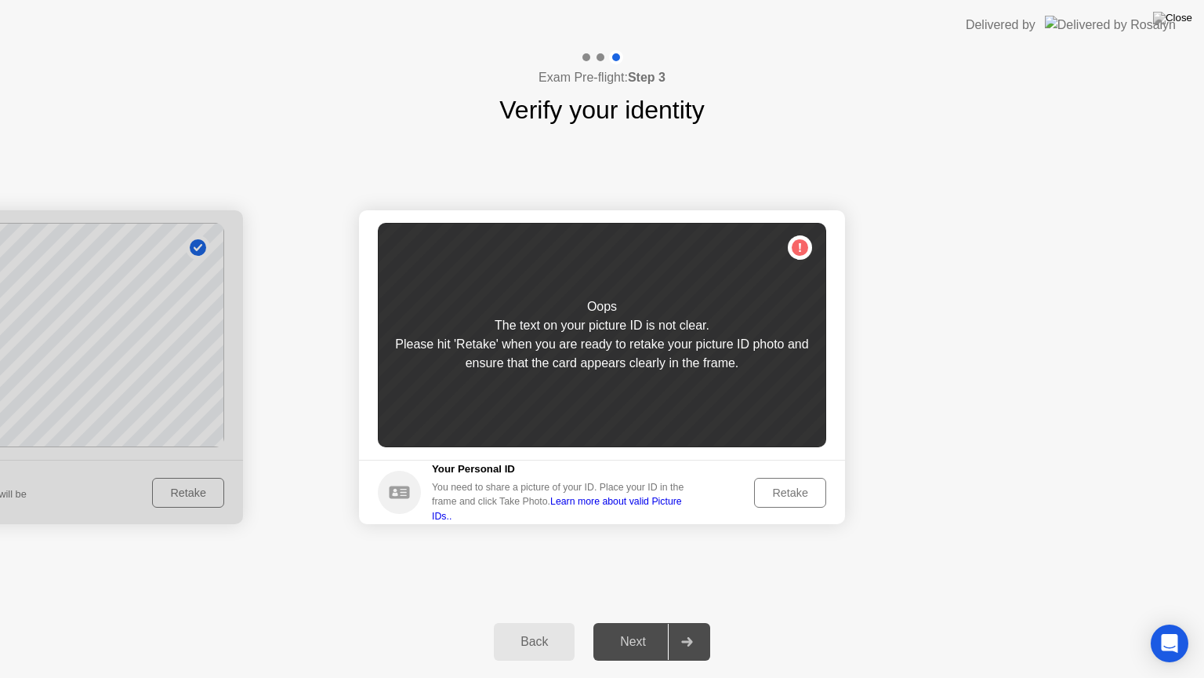
click at [781, 489] on div "Retake" at bounding box center [790, 492] width 61 height 13
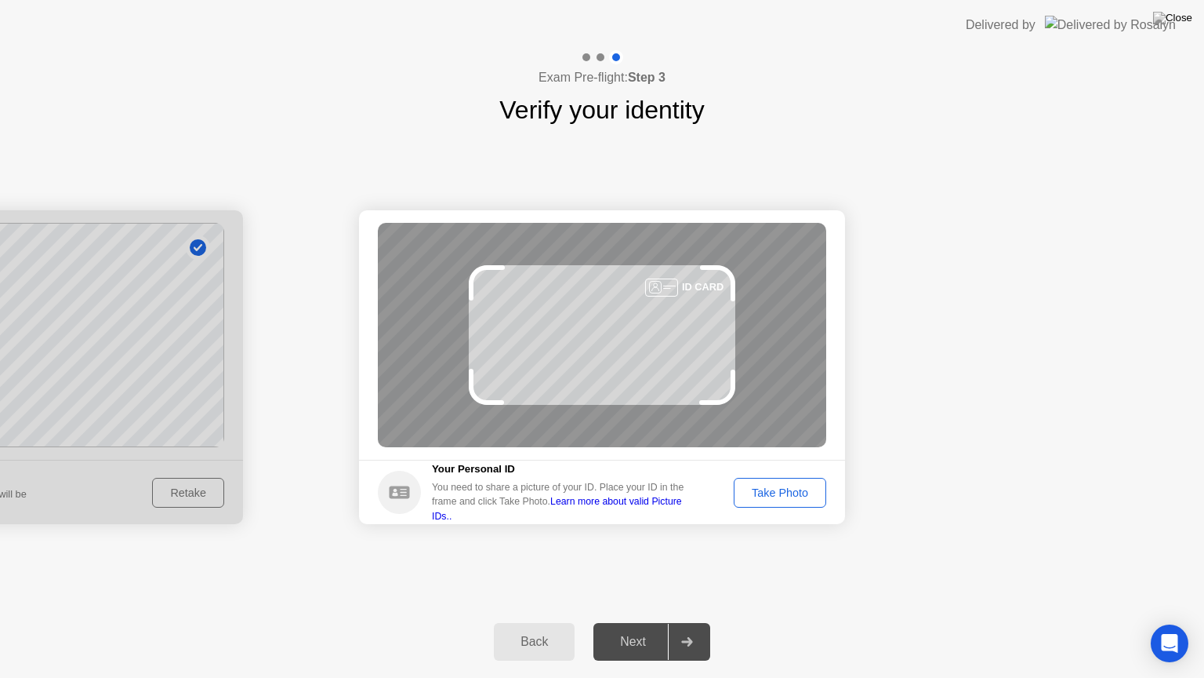
click at [806, 492] on div "Take Photo" at bounding box center [780, 492] width 82 height 13
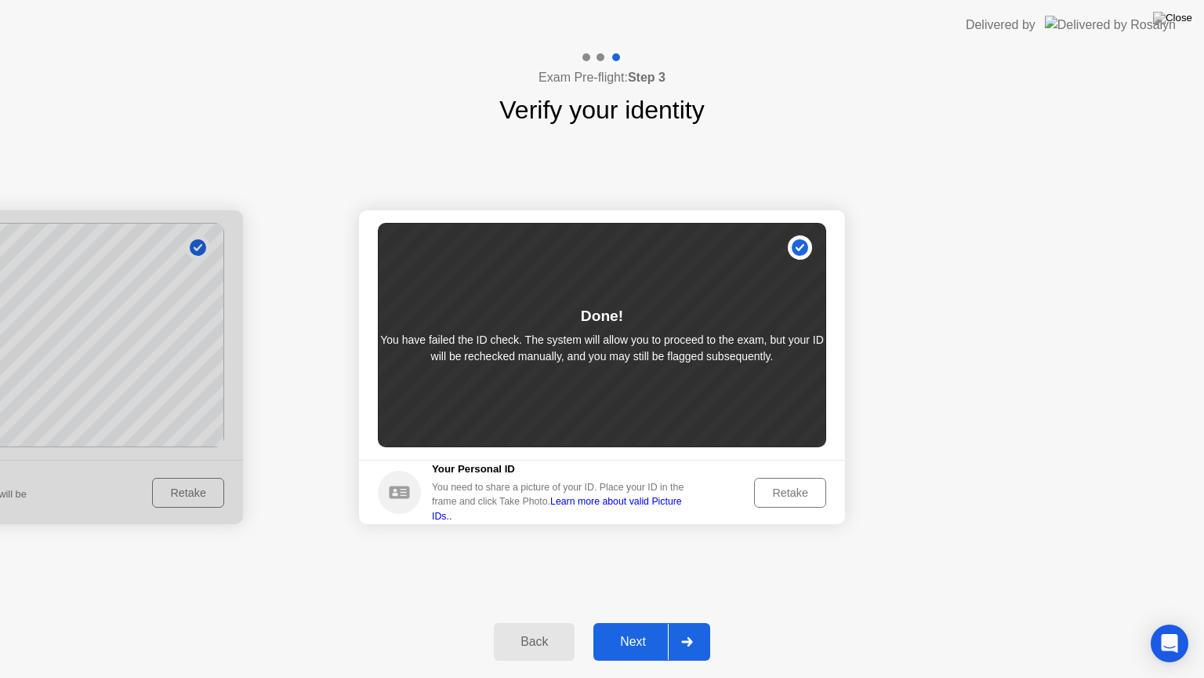
click at [634, 622] on button "Next" at bounding box center [652, 642] width 117 height 38
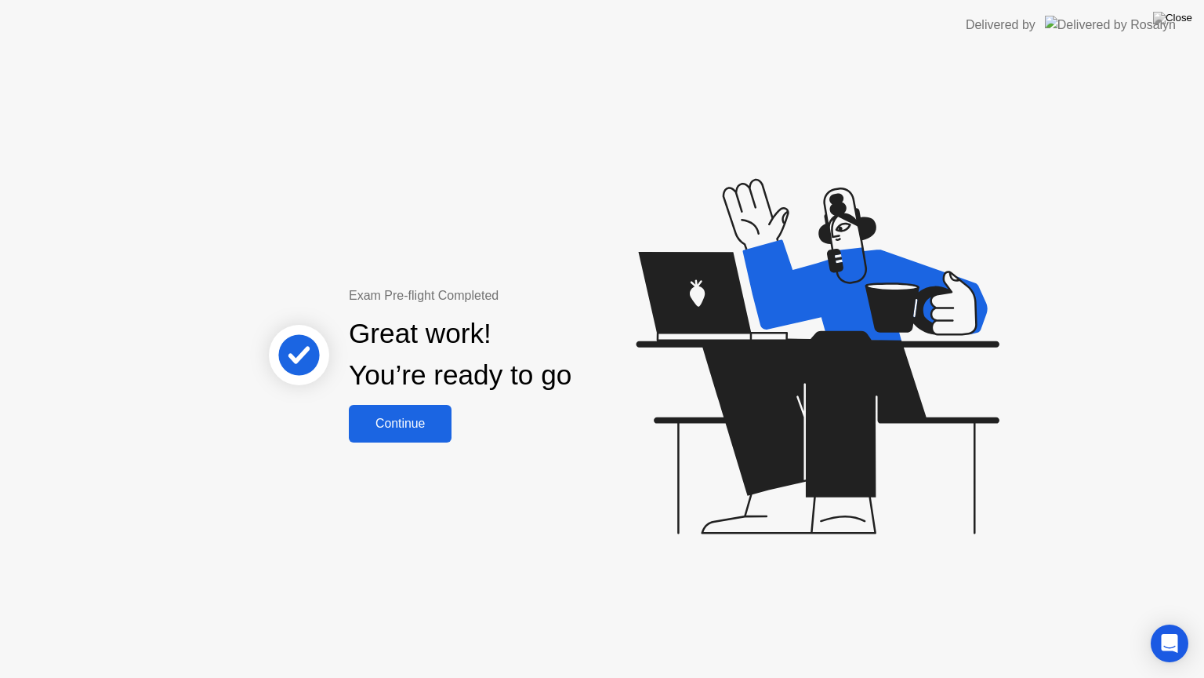
click at [415, 431] on div "Continue" at bounding box center [400, 423] width 93 height 14
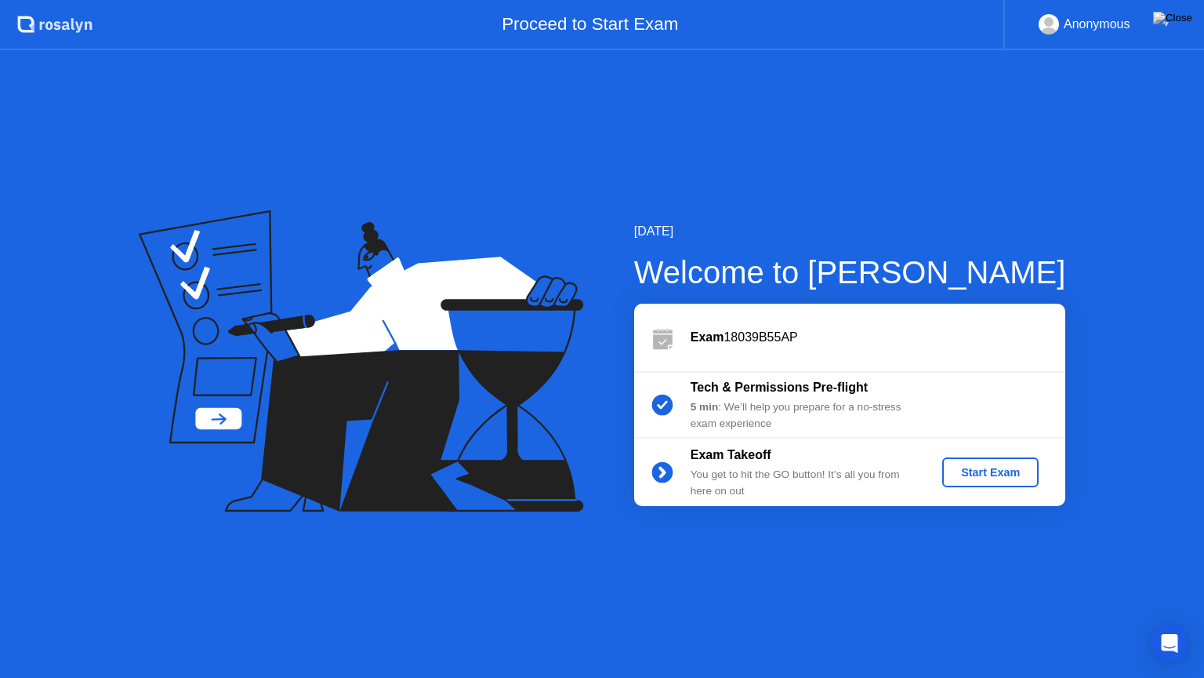
click at [983, 475] on div "Start Exam" at bounding box center [991, 472] width 84 height 13
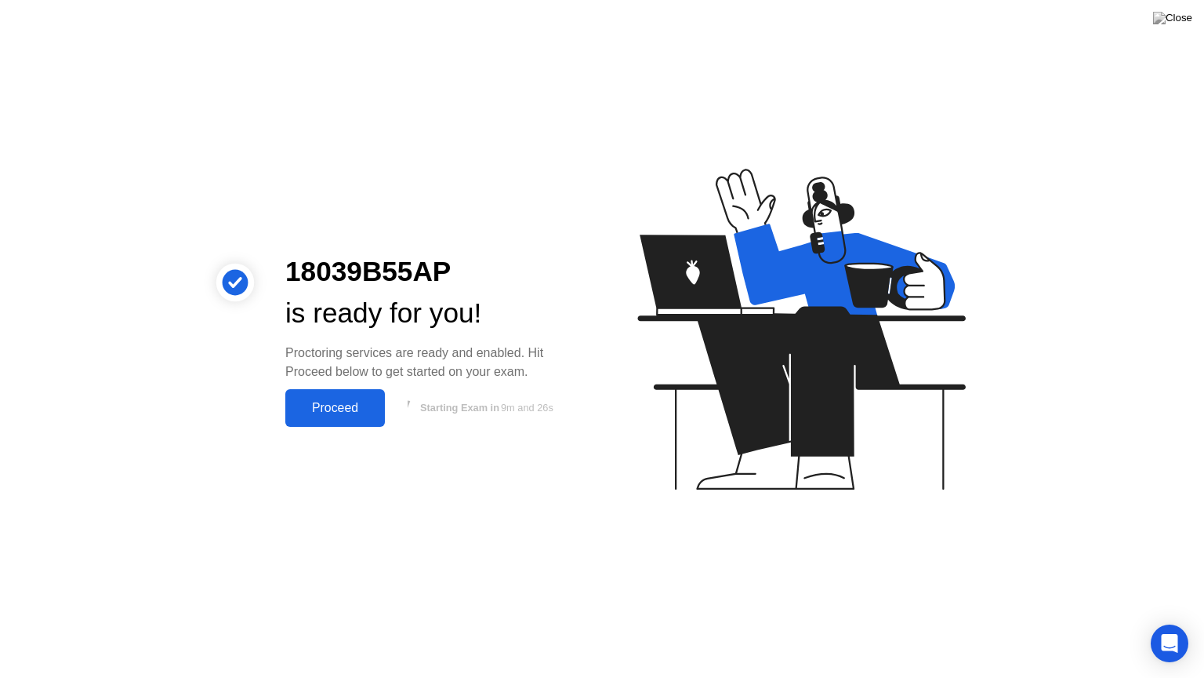
click at [325, 401] on div "Proceed" at bounding box center [335, 408] width 90 height 14
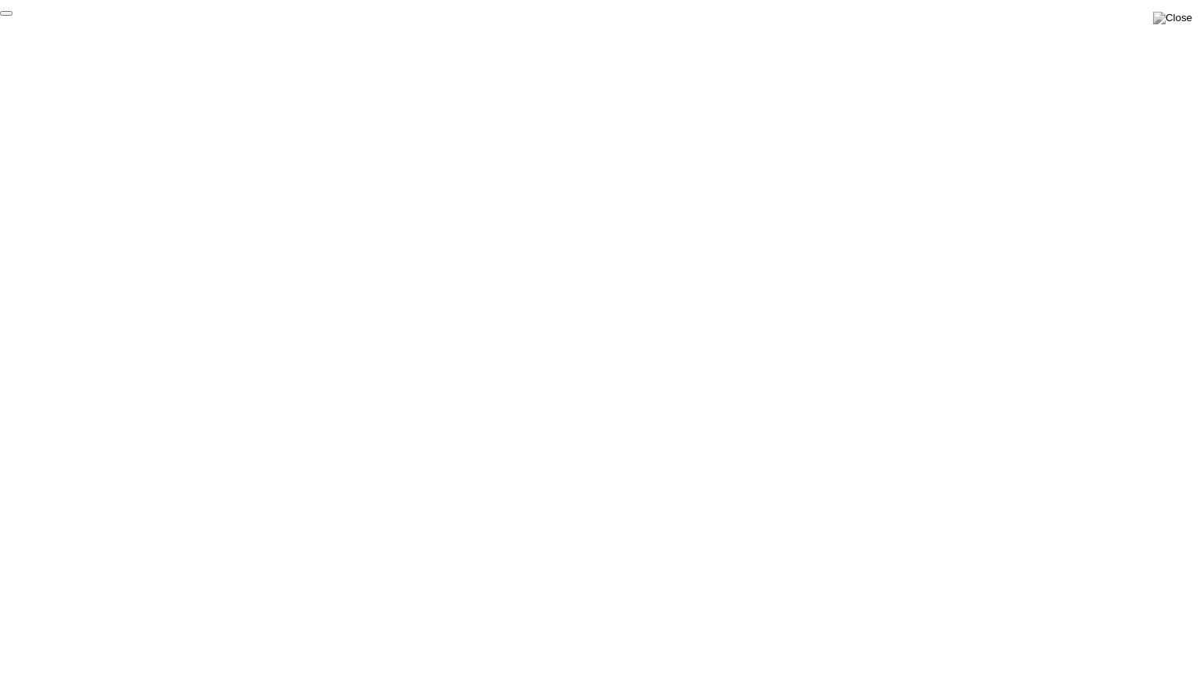
click div "End Proctoring Session"
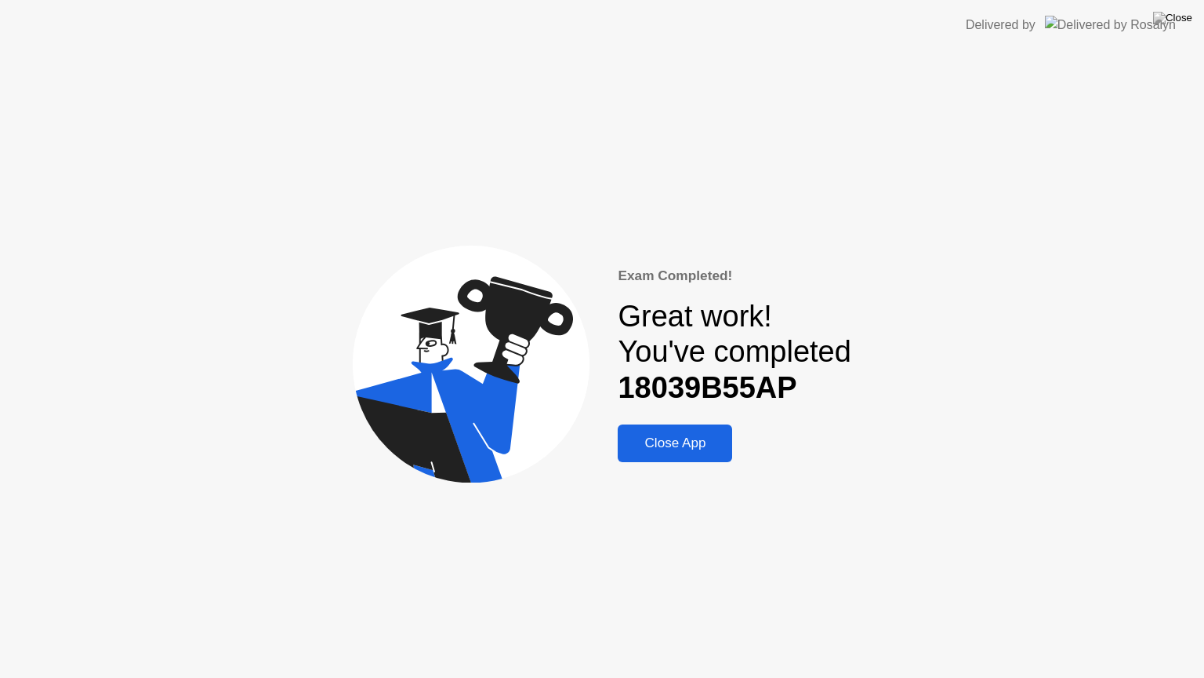
click at [678, 444] on div "Close App" at bounding box center [675, 443] width 105 height 16
